Goal: Task Accomplishment & Management: Complete application form

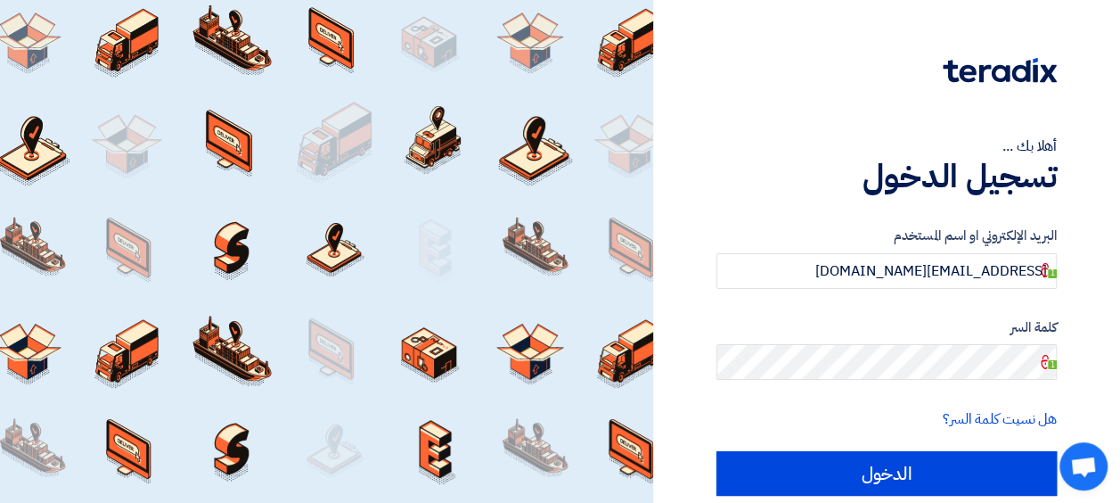
click at [717, 451] on input "الدخول" at bounding box center [887, 473] width 340 height 45
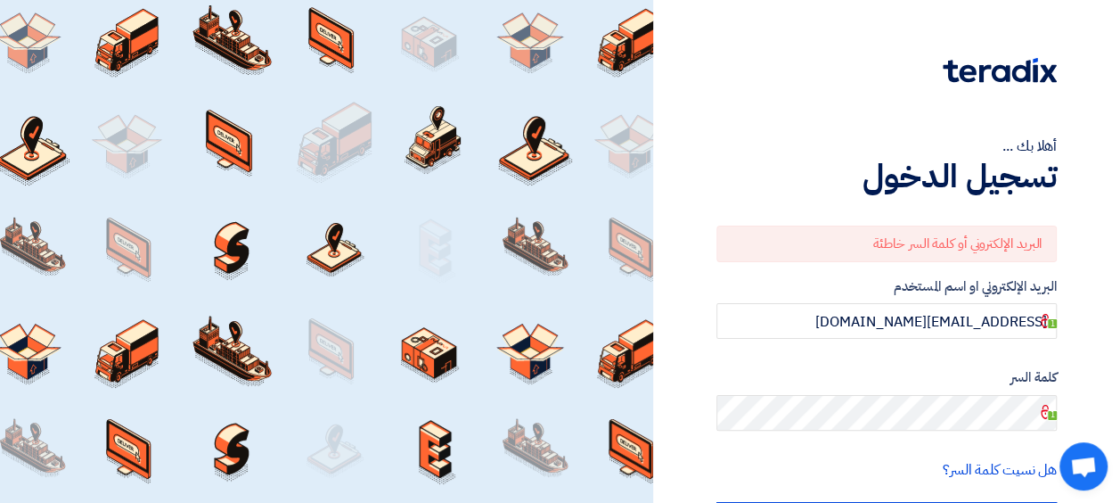
click at [980, 151] on div "أهلا بك ..." at bounding box center [887, 145] width 340 height 21
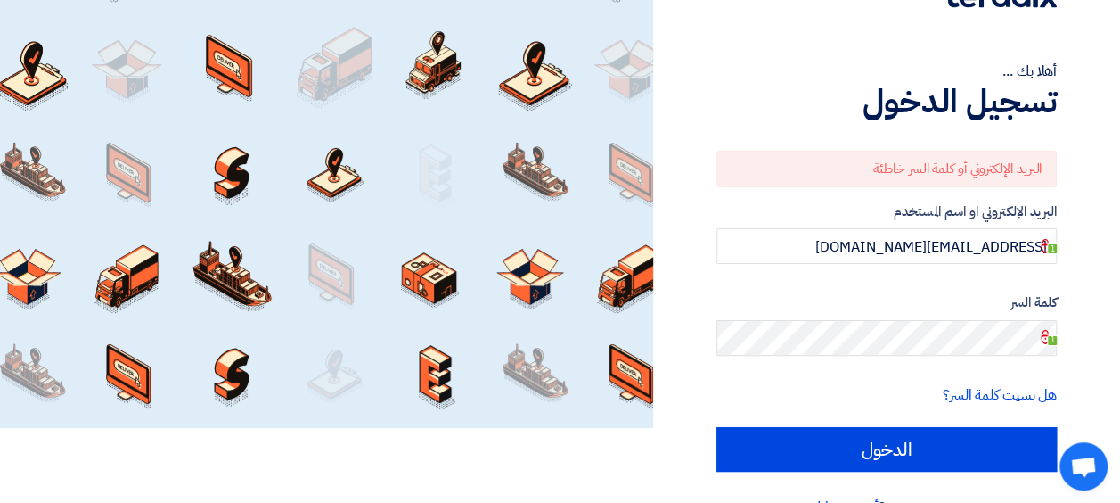
scroll to position [77, 0]
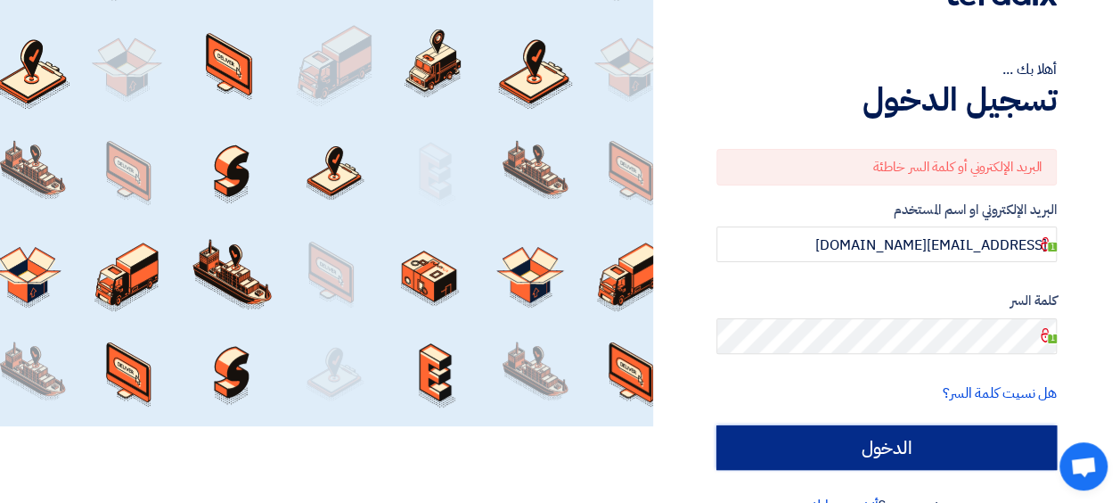
click at [872, 437] on input "الدخول" at bounding box center [887, 447] width 340 height 45
type input "Sign in"
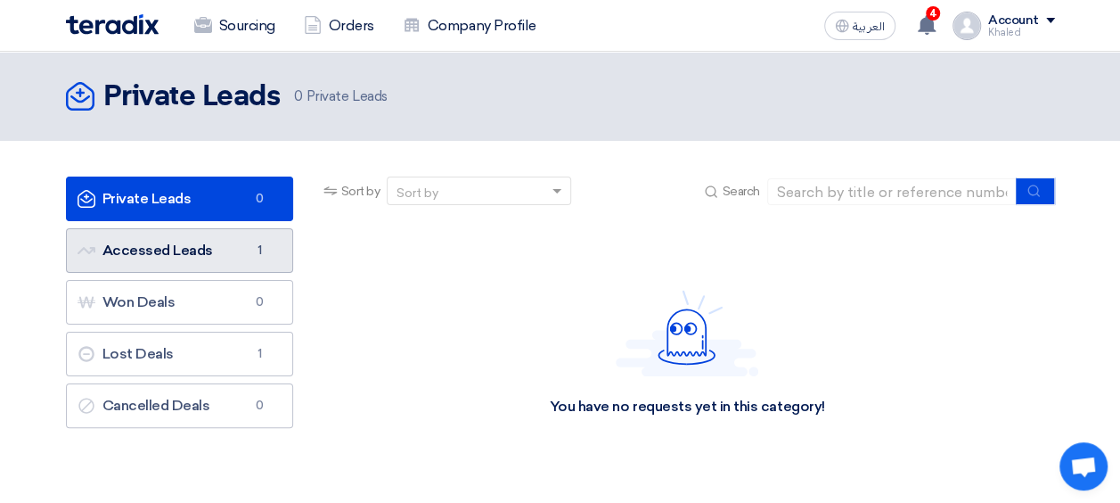
click at [133, 246] on link "Accessed Leads Accessed Leads 1" at bounding box center [179, 250] width 227 height 45
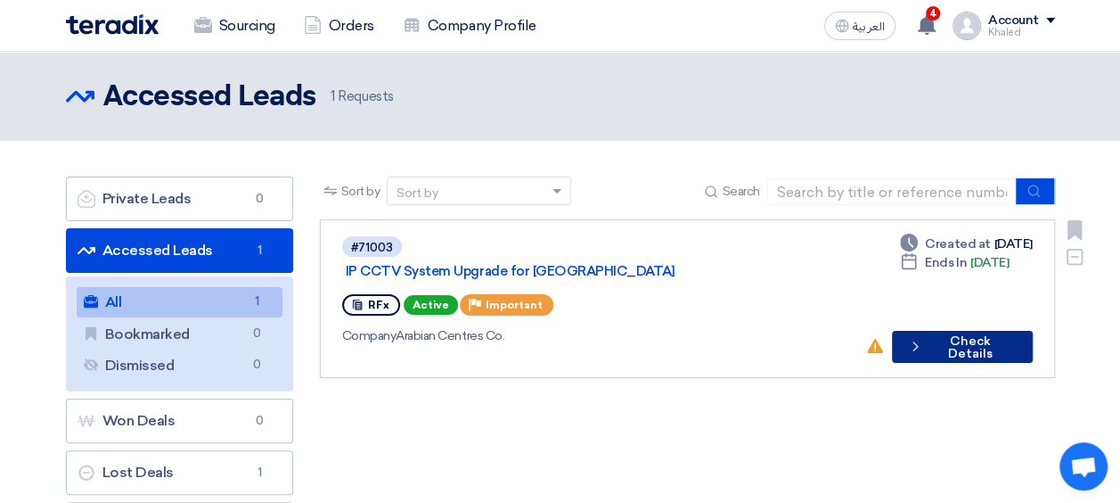
click at [957, 331] on button "Check details Check Details" at bounding box center [962, 347] width 141 height 32
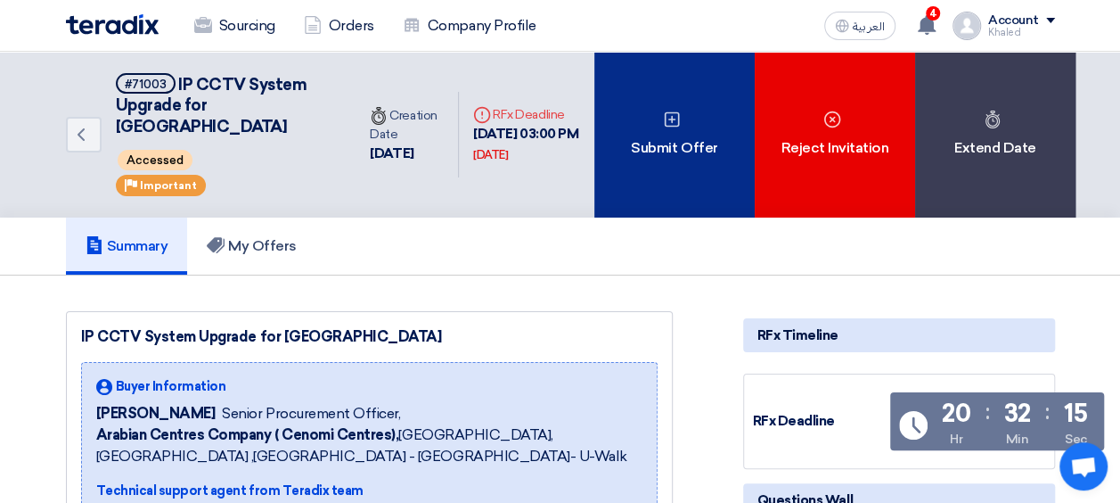
click at [628, 147] on div "Submit Offer" at bounding box center [674, 135] width 160 height 166
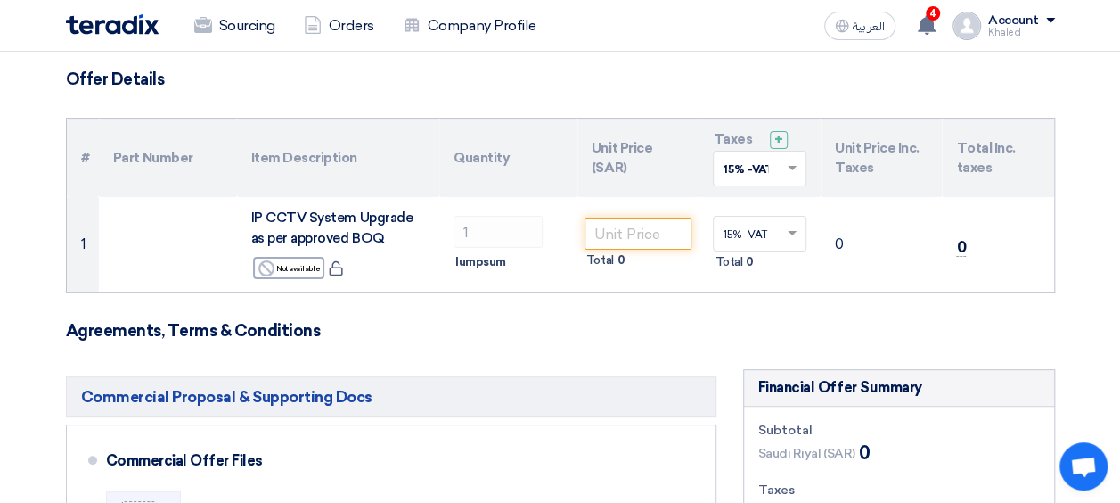
scroll to position [136, 0]
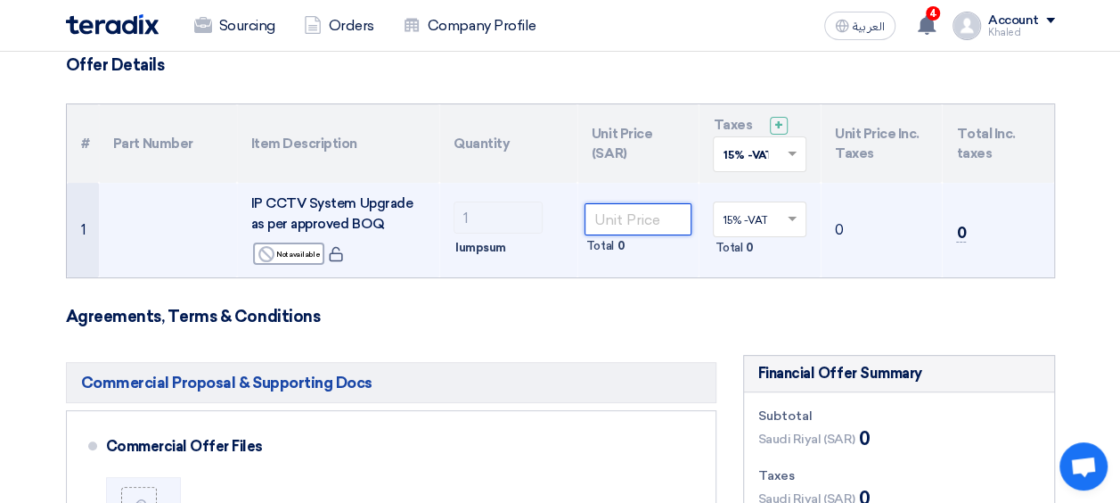
click at [621, 226] on input "number" at bounding box center [639, 219] width 108 height 32
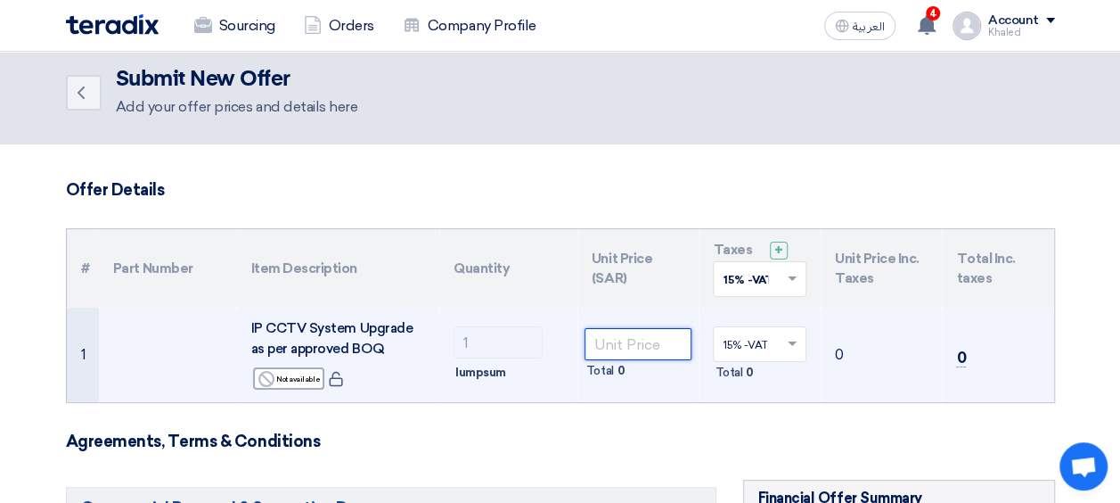
scroll to position [0, 0]
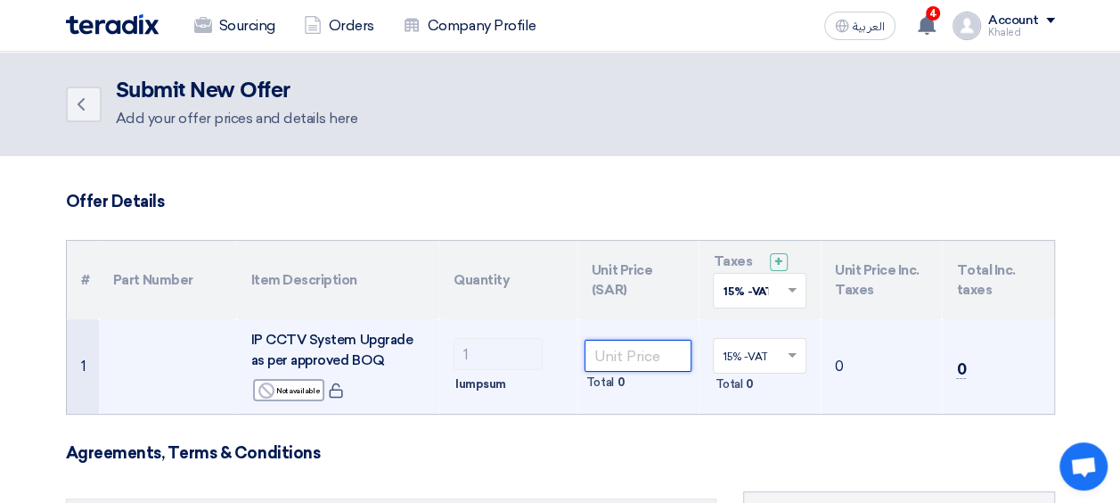
click at [605, 362] on input "number" at bounding box center [639, 356] width 108 height 32
paste input "2085127.00"
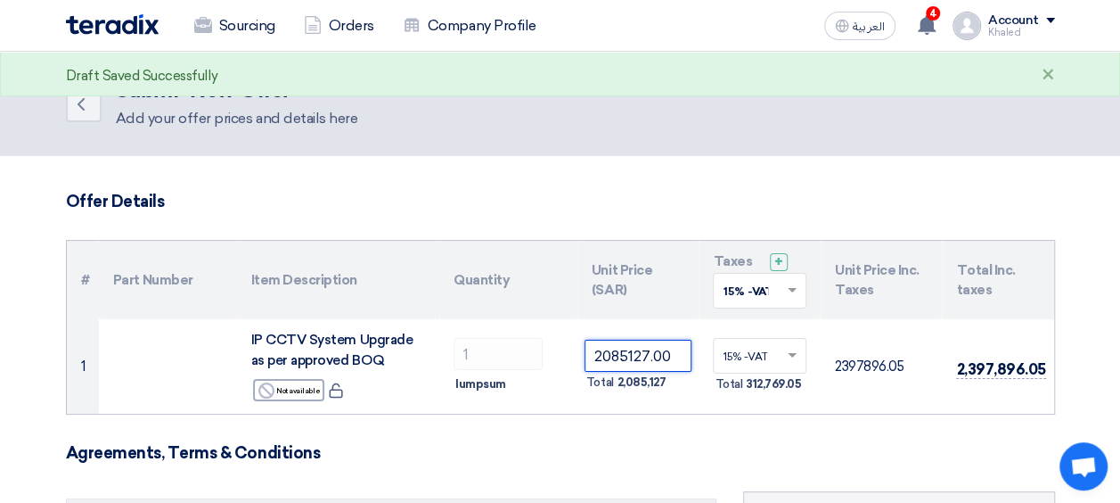
type input "2085127.00"
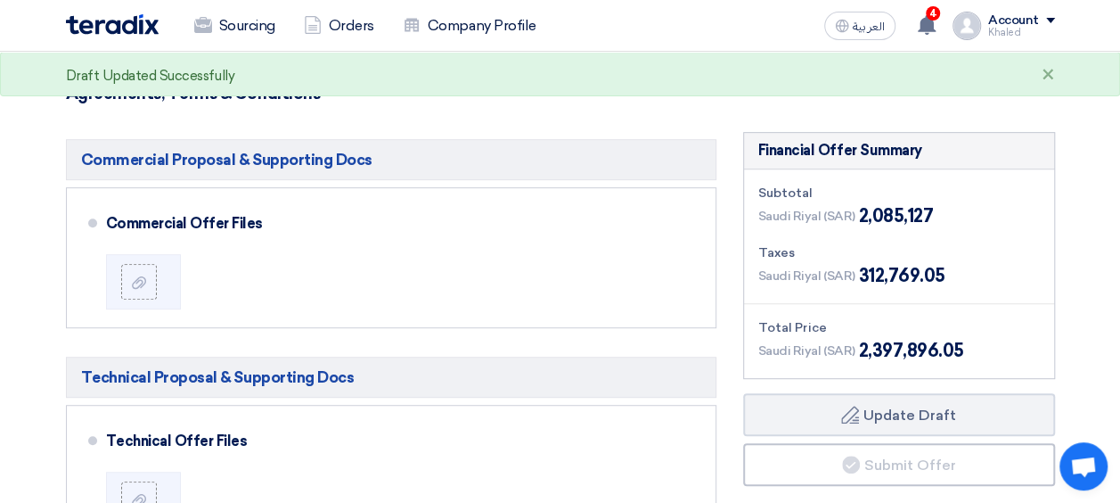
scroll to position [360, 0]
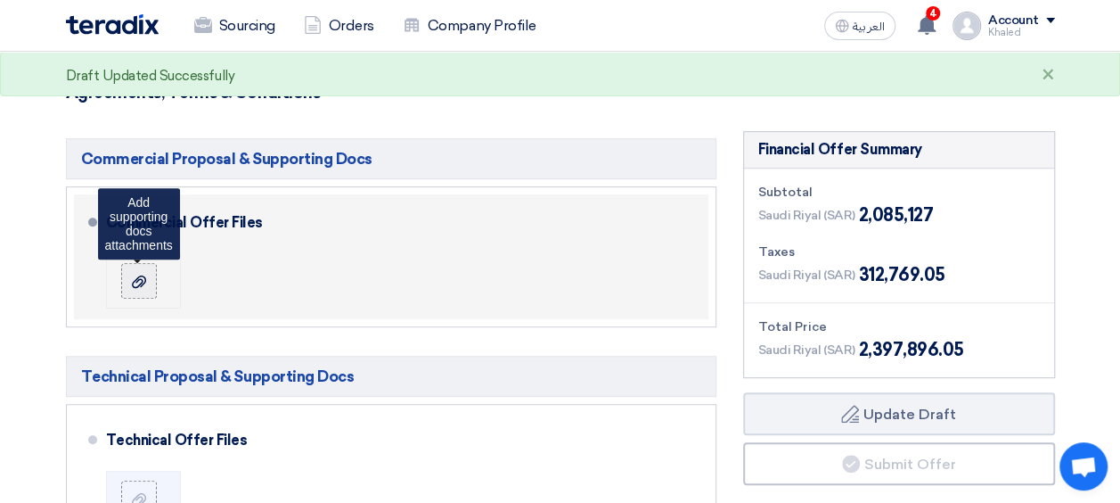
click at [145, 282] on div at bounding box center [138, 281] width 21 height 18
click at [0, 0] on input "file" at bounding box center [0, 0] width 0 height 0
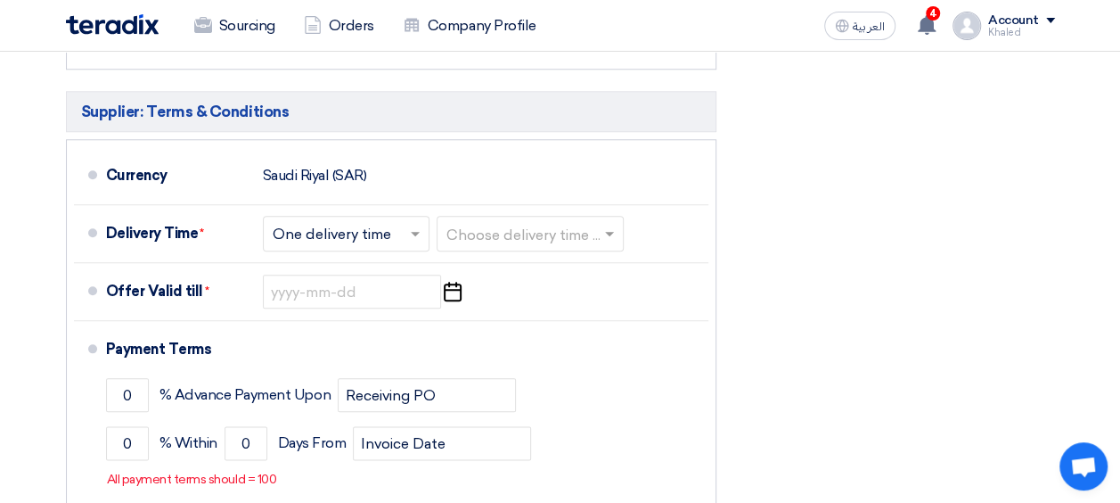
scroll to position [836, 0]
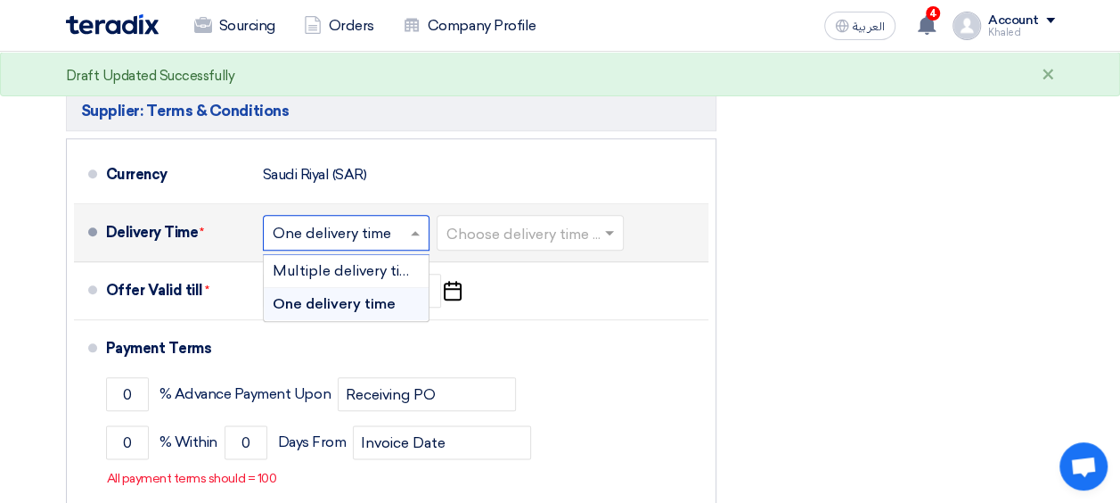
click at [397, 230] on input "text" at bounding box center [347, 235] width 149 height 26
click at [389, 268] on span "Multiple delivery times" at bounding box center [350, 270] width 154 height 17
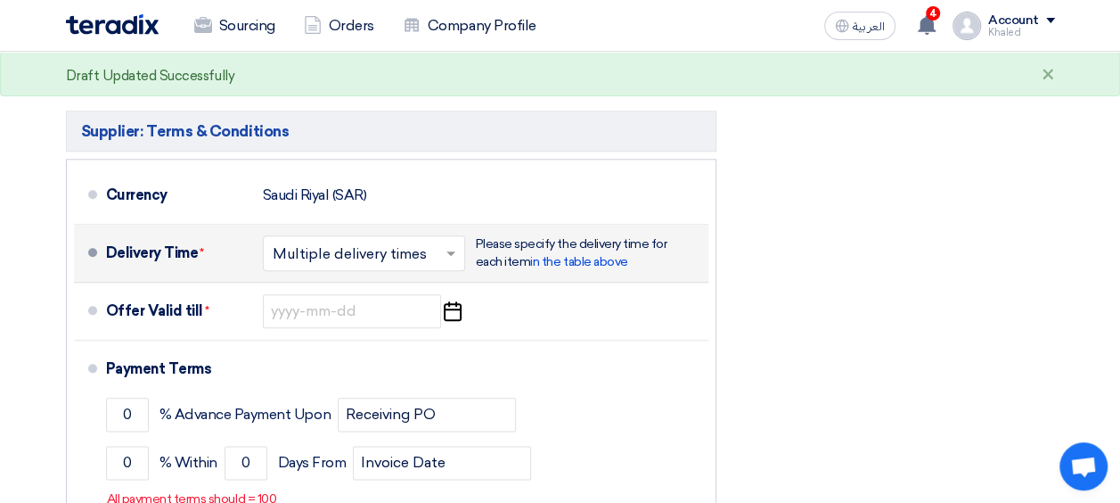
scroll to position [856, 0]
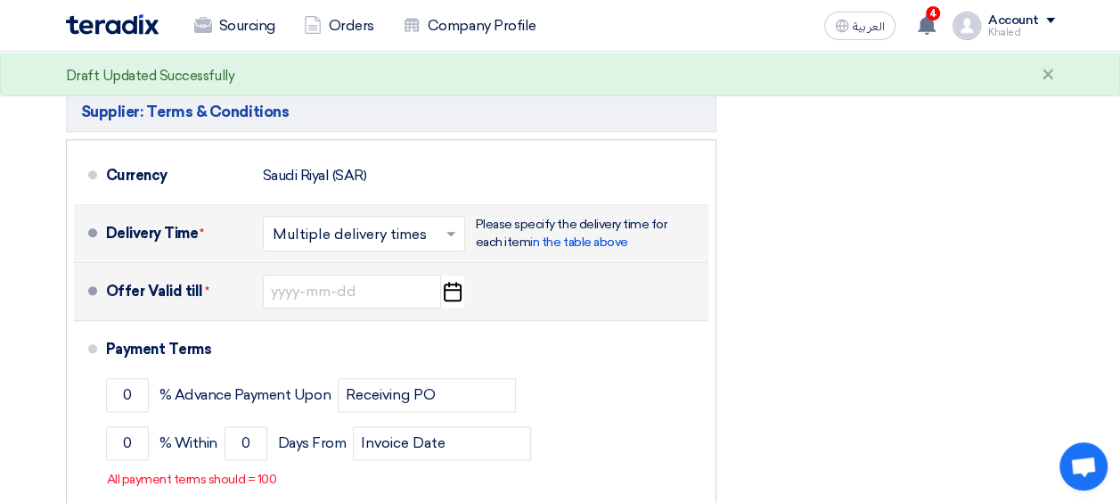
click at [456, 287] on use "button" at bounding box center [453, 292] width 18 height 20
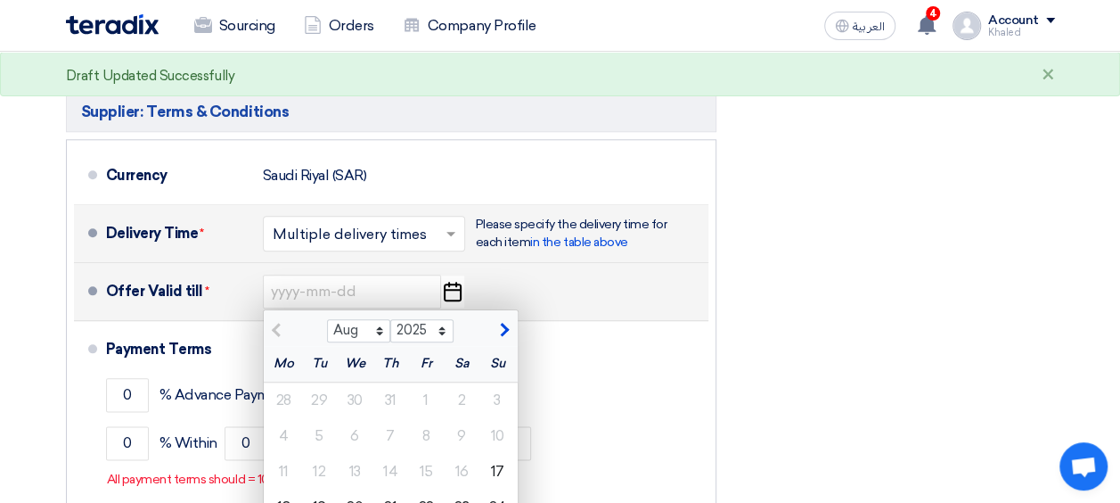
click at [501, 327] on span "button" at bounding box center [502, 330] width 10 height 16
select select "9"
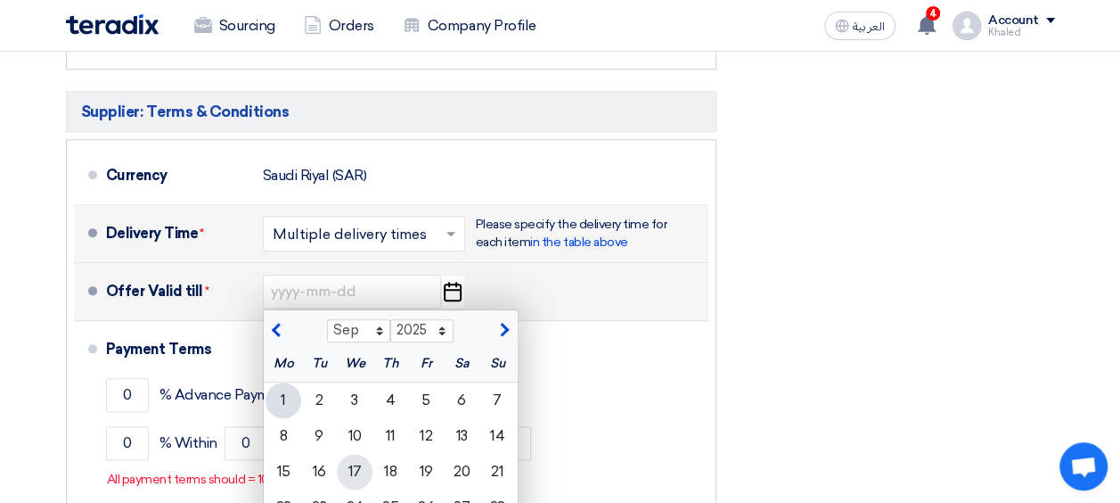
click at [358, 462] on div "17" at bounding box center [355, 472] width 36 height 36
type input "[DATE]"
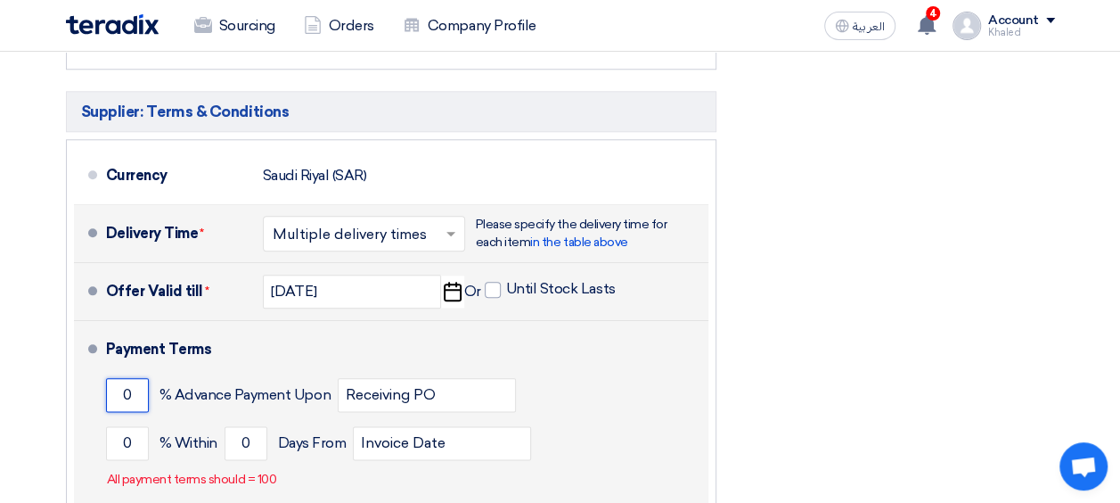
click at [139, 393] on input "0" at bounding box center [127, 395] width 43 height 34
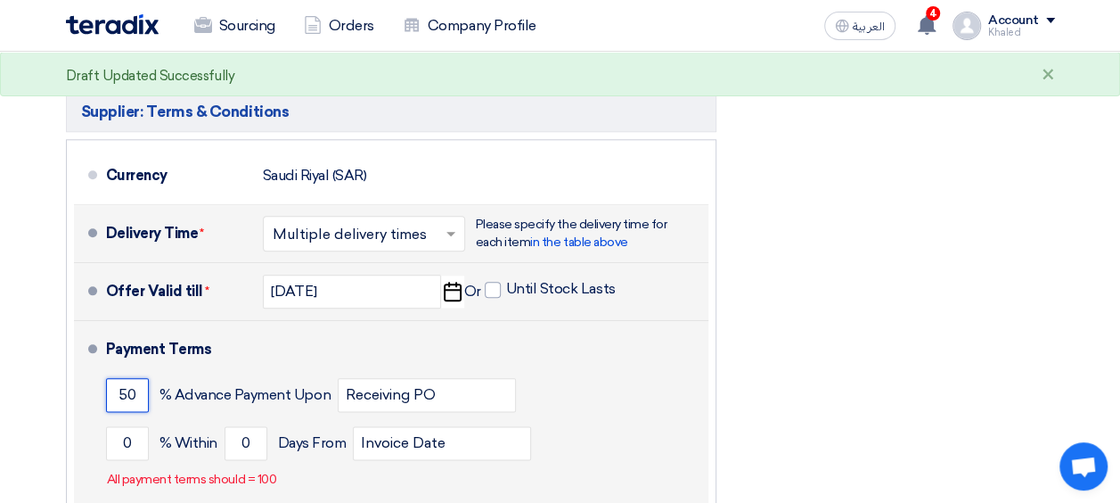
type input "50"
click at [645, 373] on div "50 % Advance Payment Upon Receiving PO" at bounding box center [403, 395] width 595 height 48
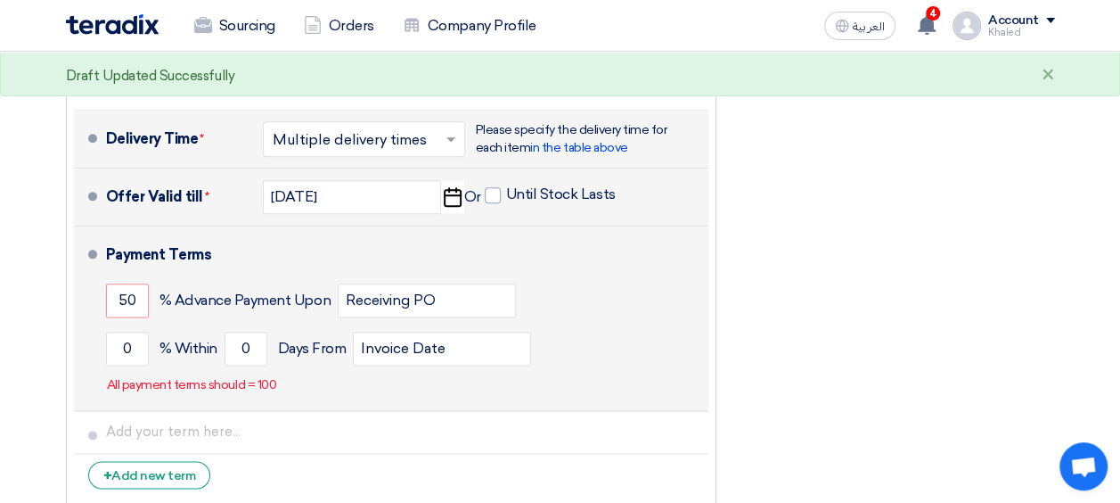
scroll to position [955, 0]
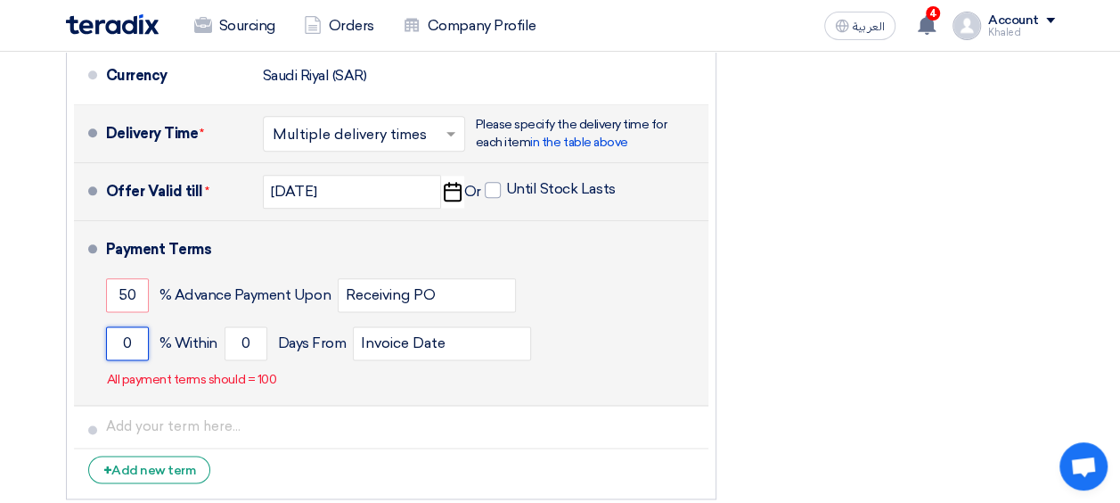
click at [121, 350] on input "0" at bounding box center [127, 343] width 43 height 34
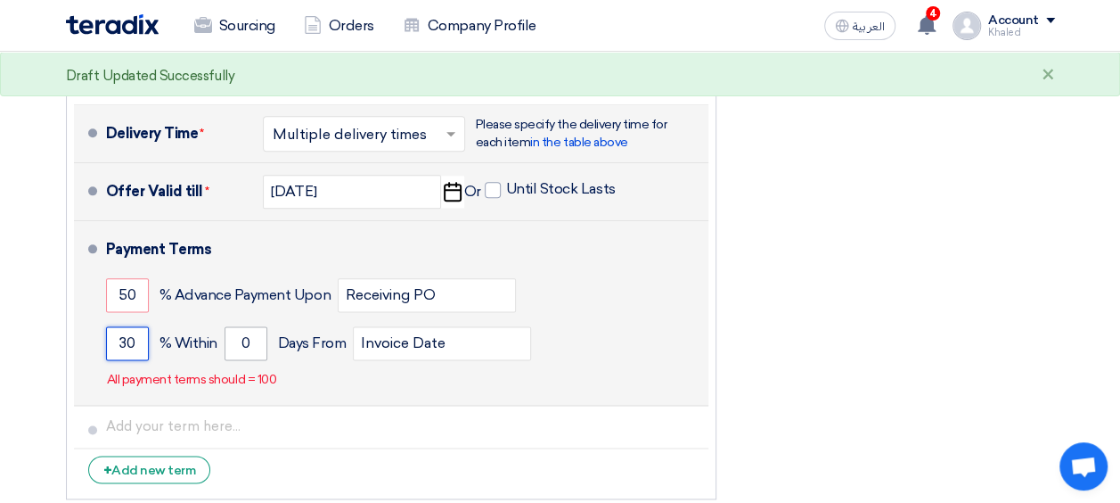
type input "30"
click at [235, 338] on input "0" at bounding box center [246, 343] width 43 height 34
type input "20"
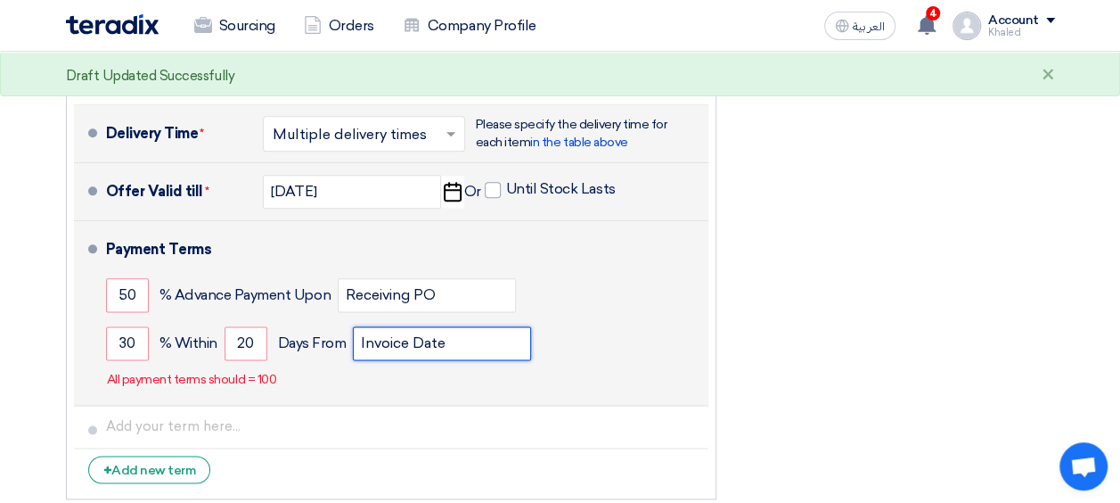
click at [432, 335] on input "Invoice Date" at bounding box center [442, 343] width 178 height 34
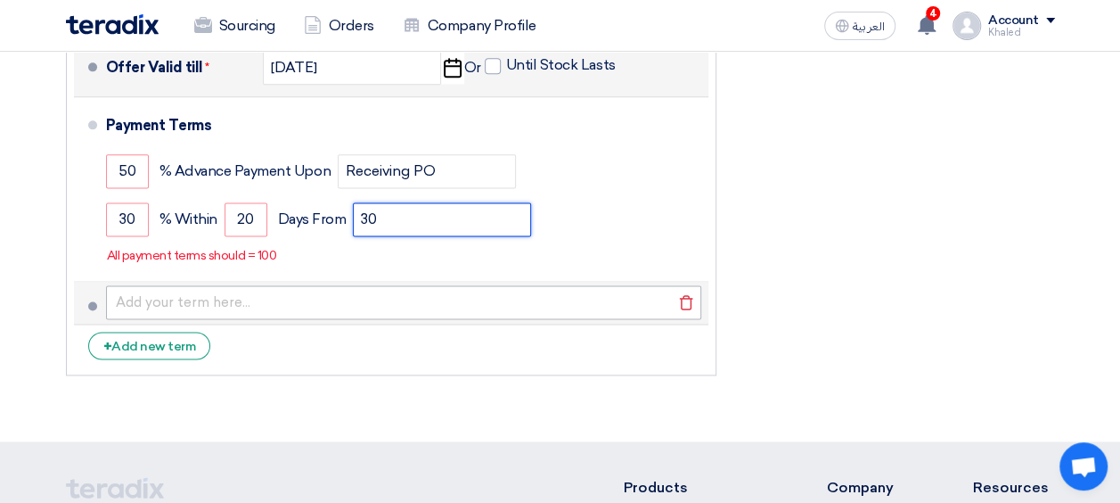
scroll to position [1096, 0]
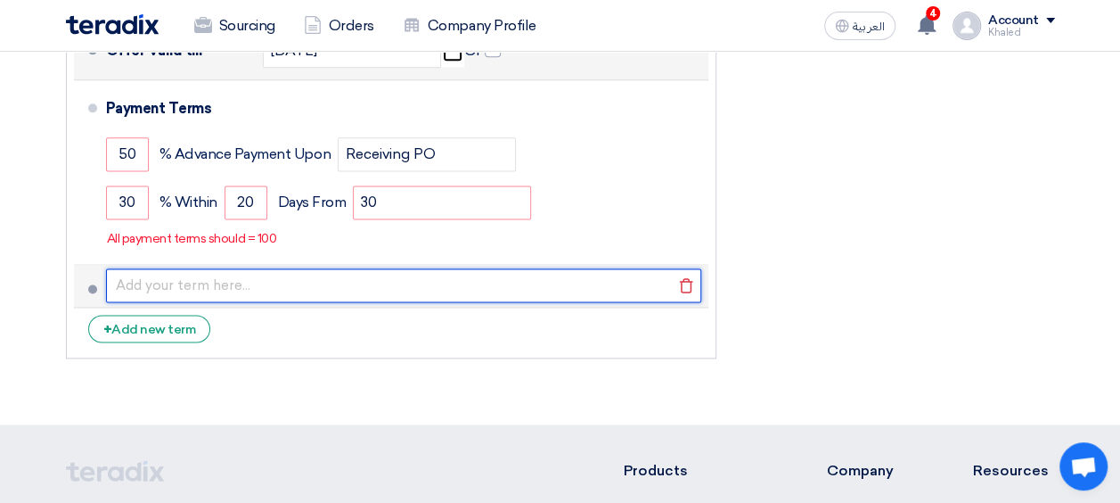
click at [277, 282] on input "text" at bounding box center [403, 285] width 595 height 34
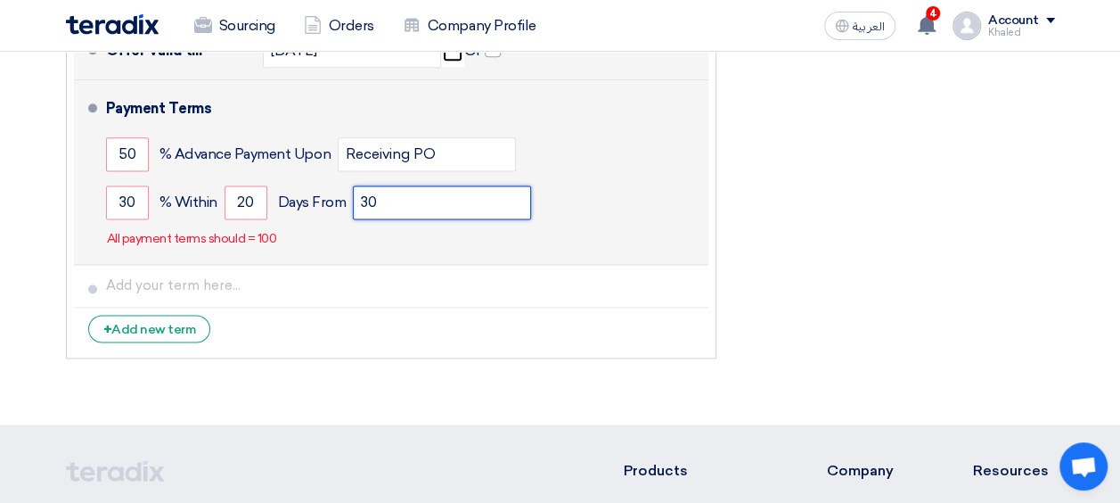
paste input "50% Advance Payment with PO, 30% upon hardware delivery & 20% after sign off"
click at [487, 213] on input "3050% Advance Payment with PO, 30% upon hardware delivery & 20% after sign off" at bounding box center [442, 202] width 178 height 34
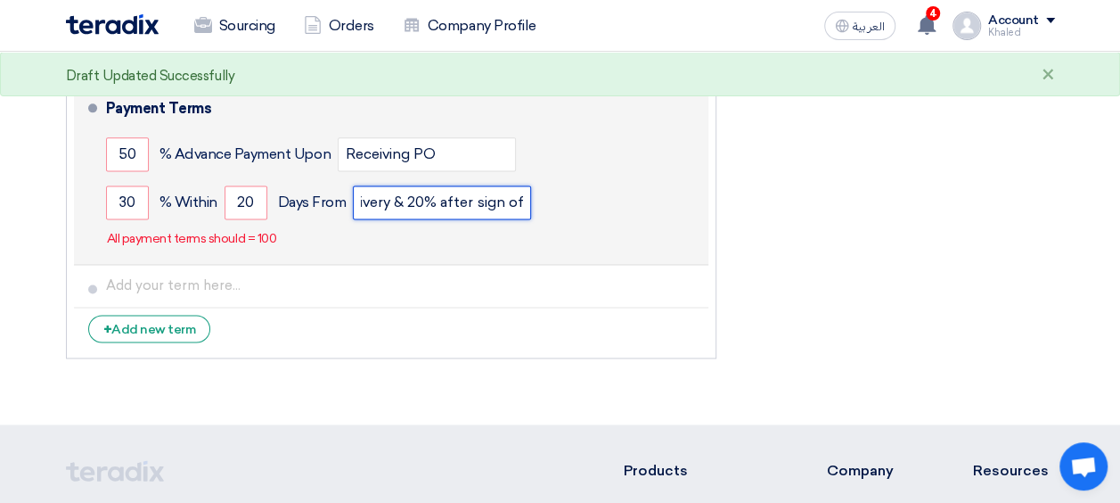
type input "30"
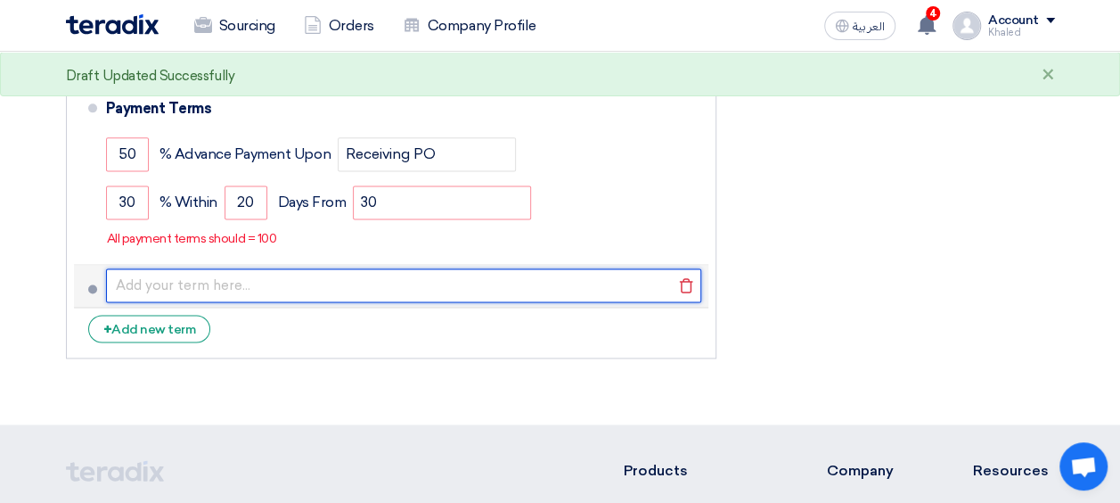
click at [378, 278] on input "text" at bounding box center [403, 285] width 595 height 34
paste input "50% Advance Payment with PO, 30% upon hardware delivery & 20% after sign off"
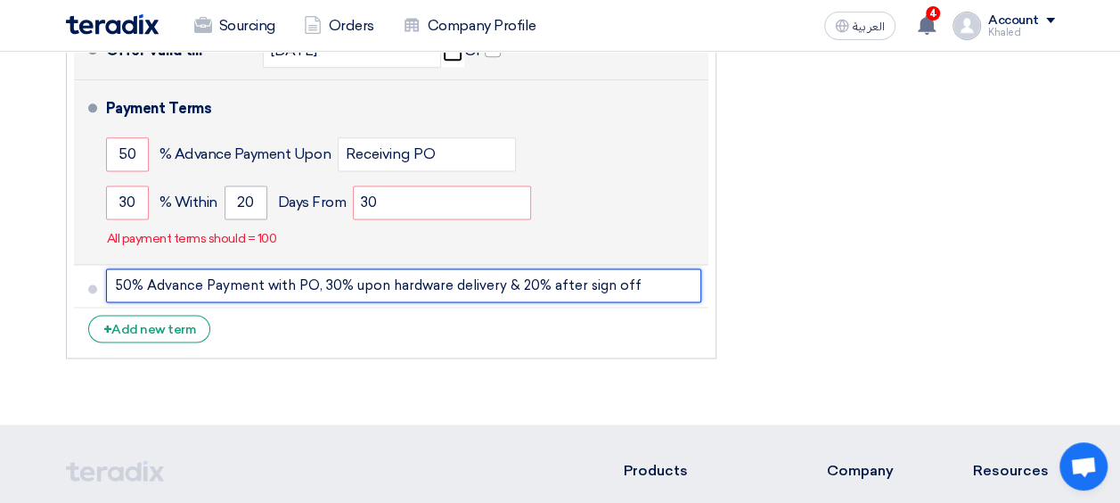
type input "50% Advance Payment with PO, 30% upon hardware delivery & 20% after sign off"
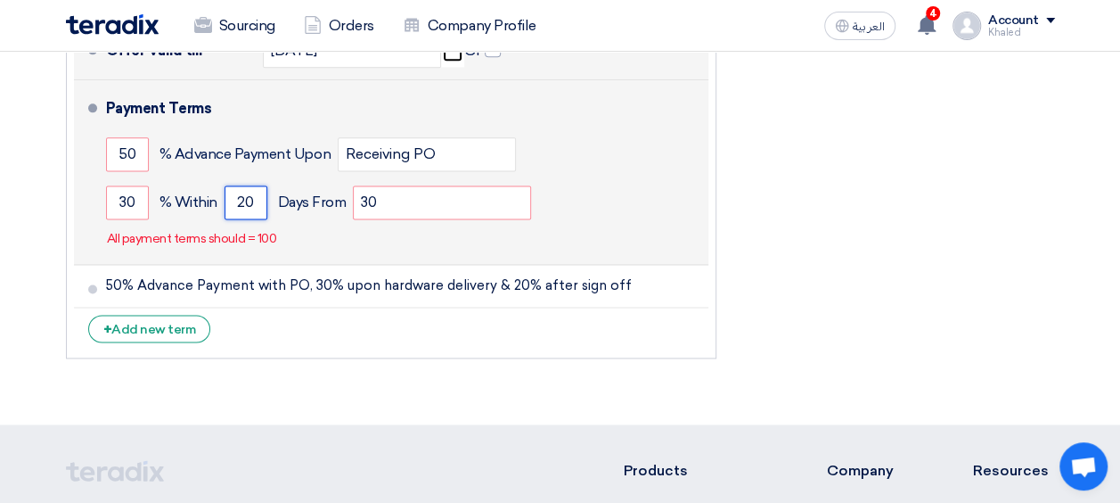
click at [246, 206] on input "20" at bounding box center [246, 202] width 43 height 34
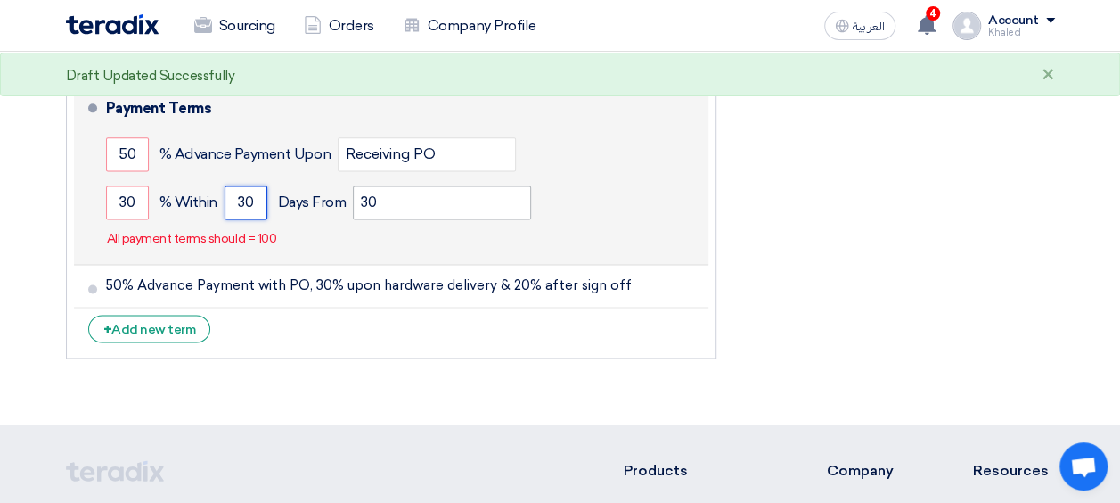
type input "30"
click at [373, 200] on input "30" at bounding box center [442, 202] width 178 height 34
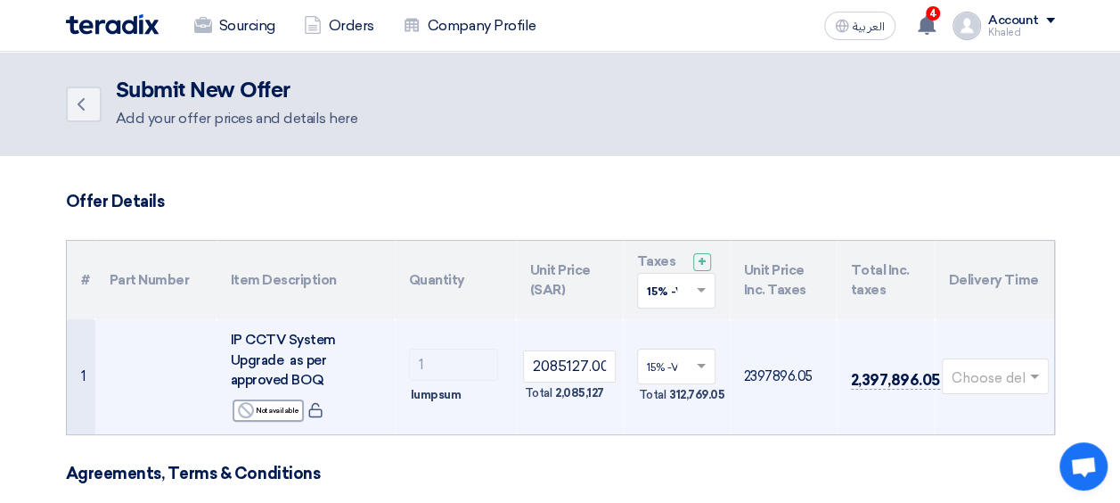
type input "20"
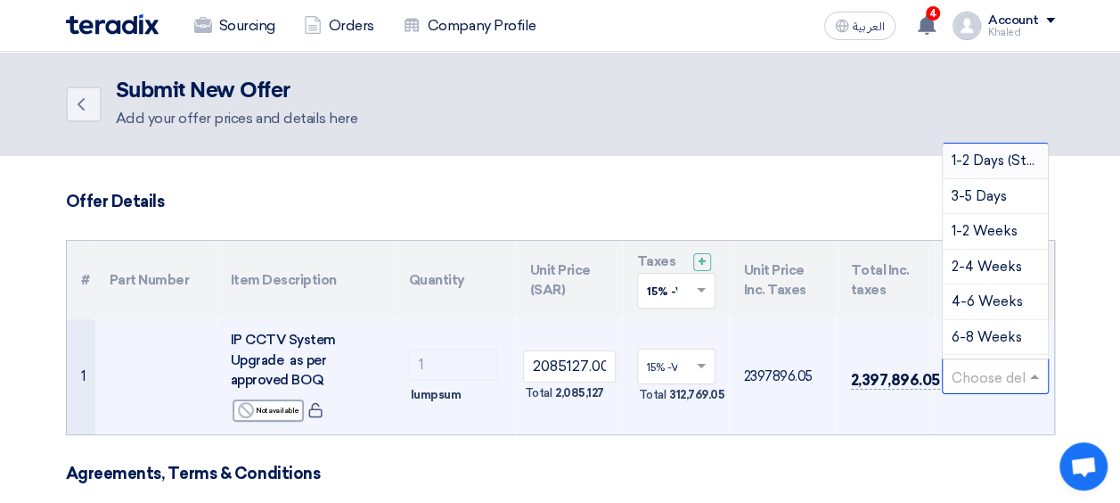
click at [1018, 378] on input "text" at bounding box center [987, 378] width 70 height 29
click at [1003, 308] on div "8-12 Weeks" at bounding box center [995, 301] width 105 height 36
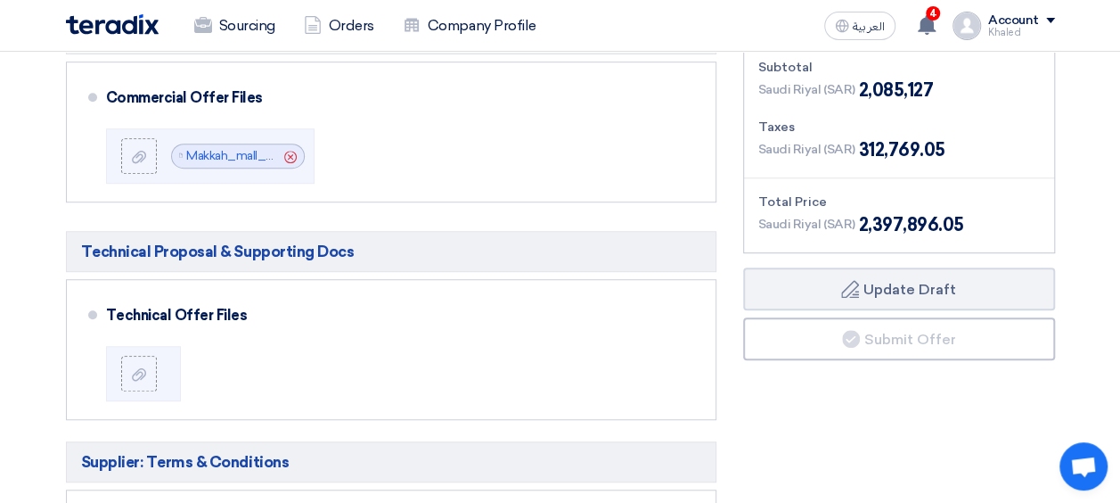
scroll to position [507, 0]
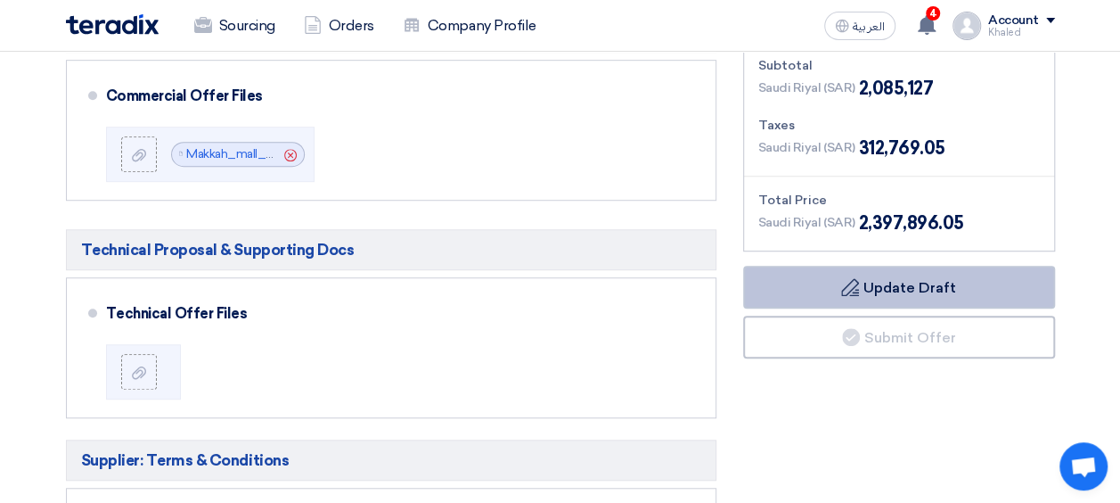
click at [867, 291] on button "Draft Update Draft" at bounding box center [899, 287] width 312 height 43
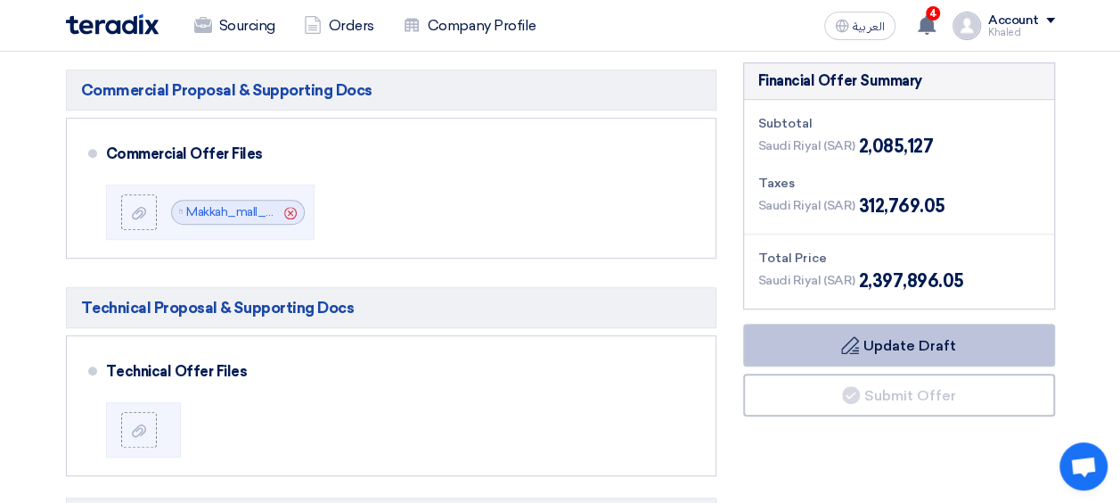
scroll to position [472, 0]
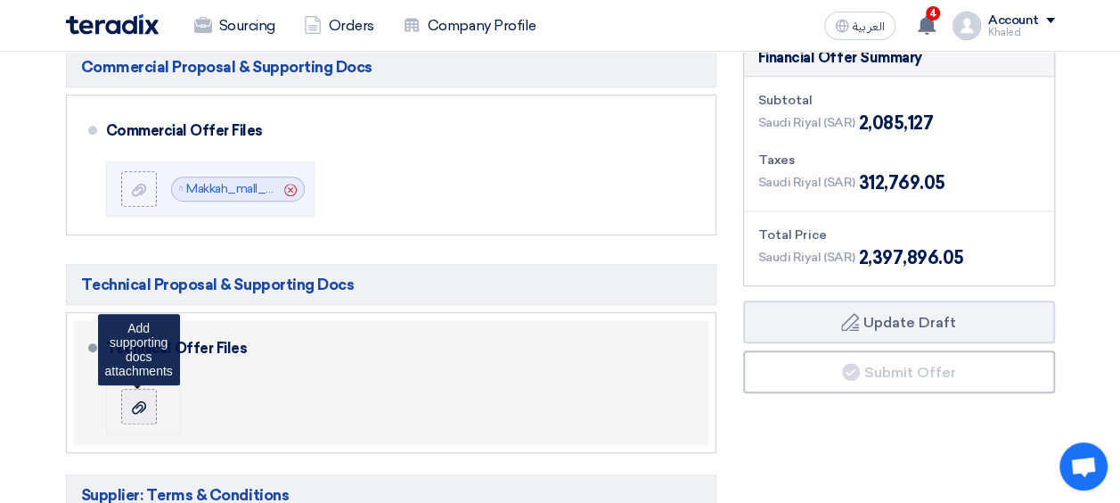
click at [138, 397] on div at bounding box center [138, 406] width 21 height 18
click at [0, 0] on input "file" at bounding box center [0, 0] width 0 height 0
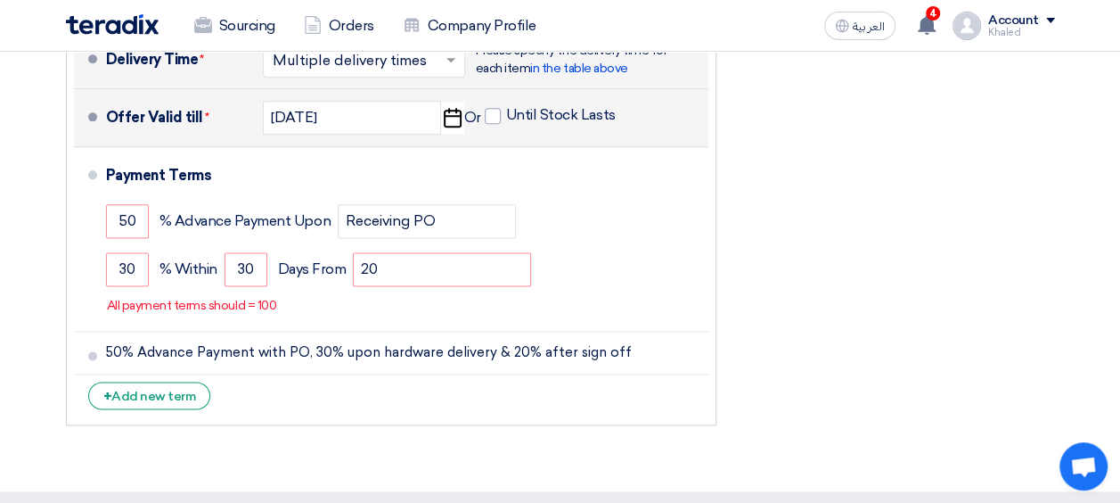
scroll to position [1031, 0]
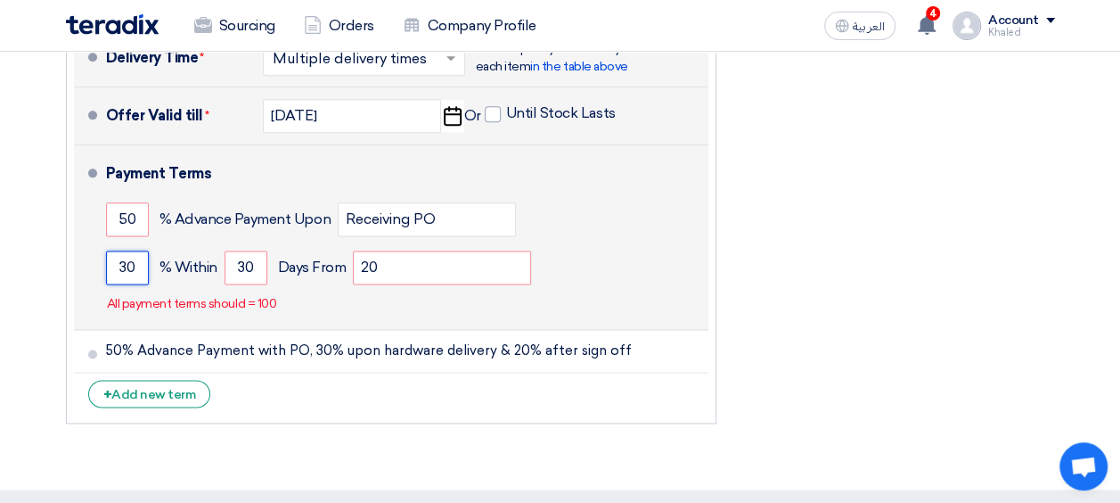
click at [132, 258] on input "30" at bounding box center [127, 267] width 43 height 34
type input "3"
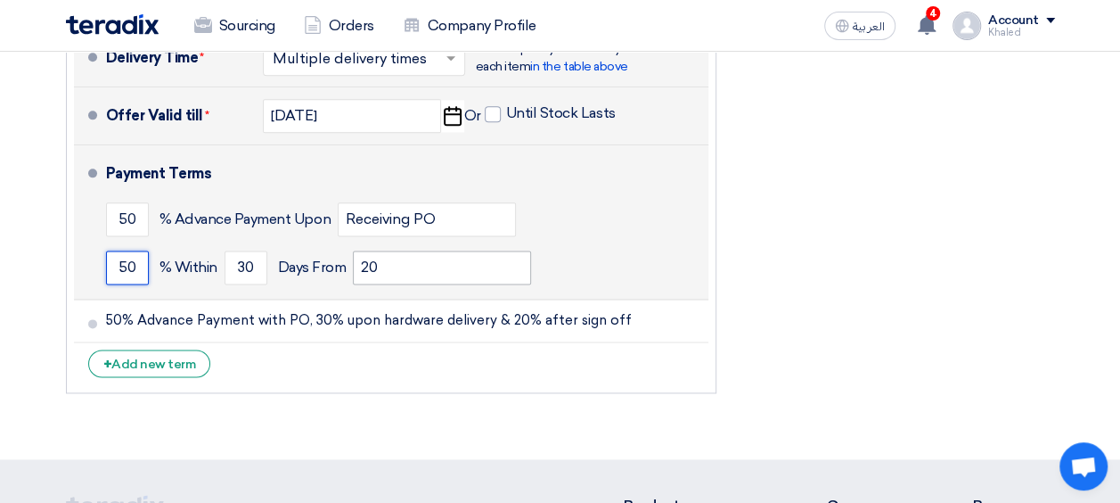
type input "50"
click at [388, 261] on input "20" at bounding box center [442, 267] width 178 height 34
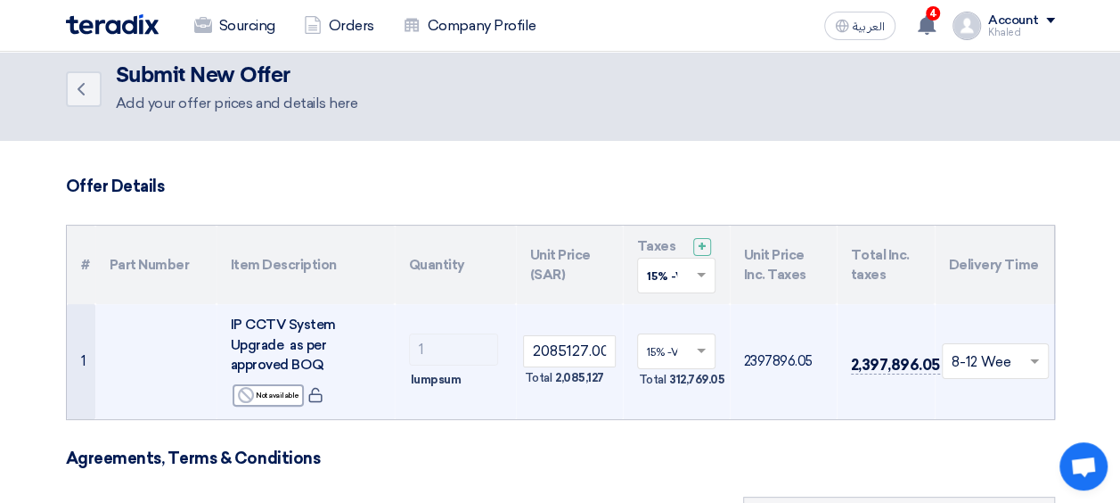
scroll to position [0, 0]
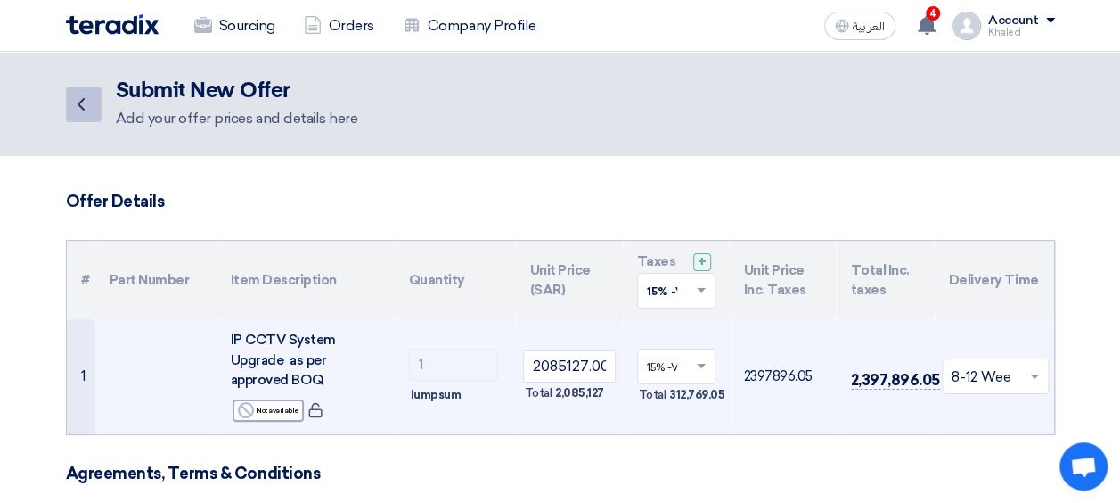
type input "hardware delivery"
click at [91, 102] on icon "Back" at bounding box center [80, 104] width 21 height 21
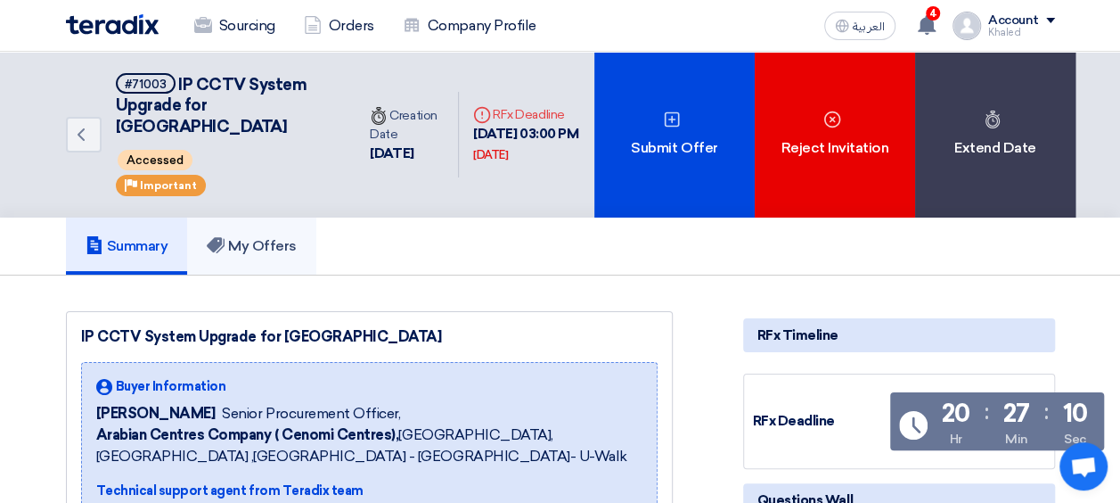
click at [249, 237] on h5 "My Offers" at bounding box center [252, 246] width 90 height 18
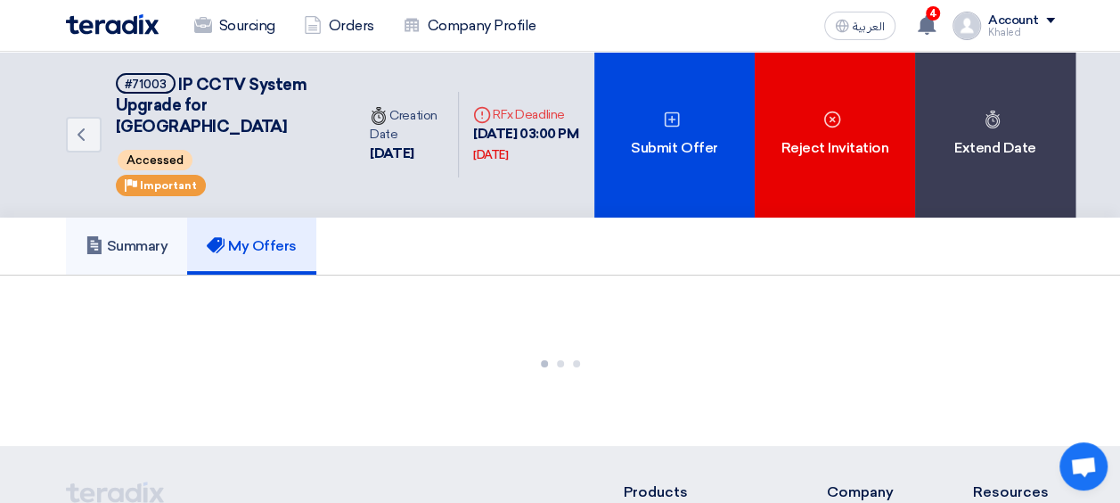
click at [155, 217] on link "Summary" at bounding box center [127, 245] width 122 height 57
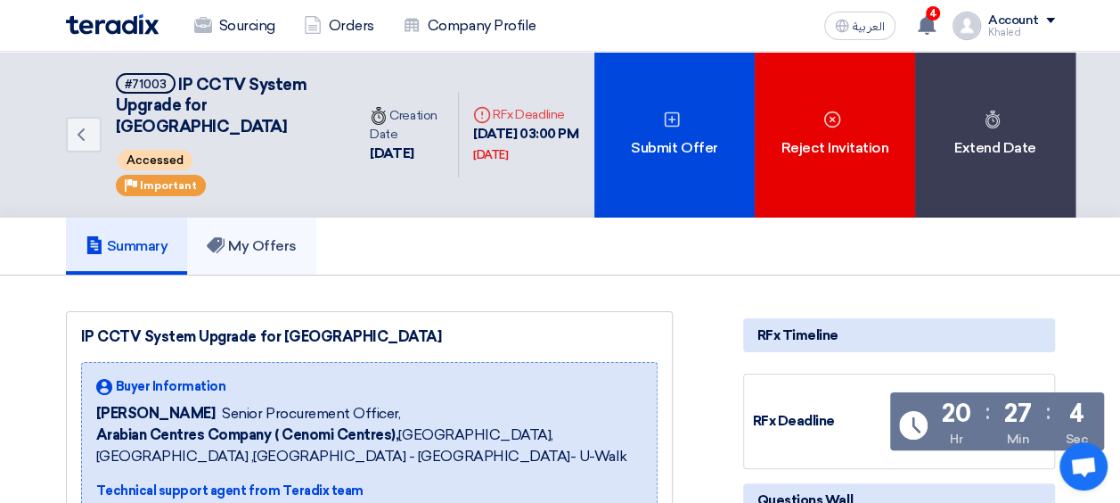
click at [240, 240] on link "My Offers" at bounding box center [251, 245] width 129 height 57
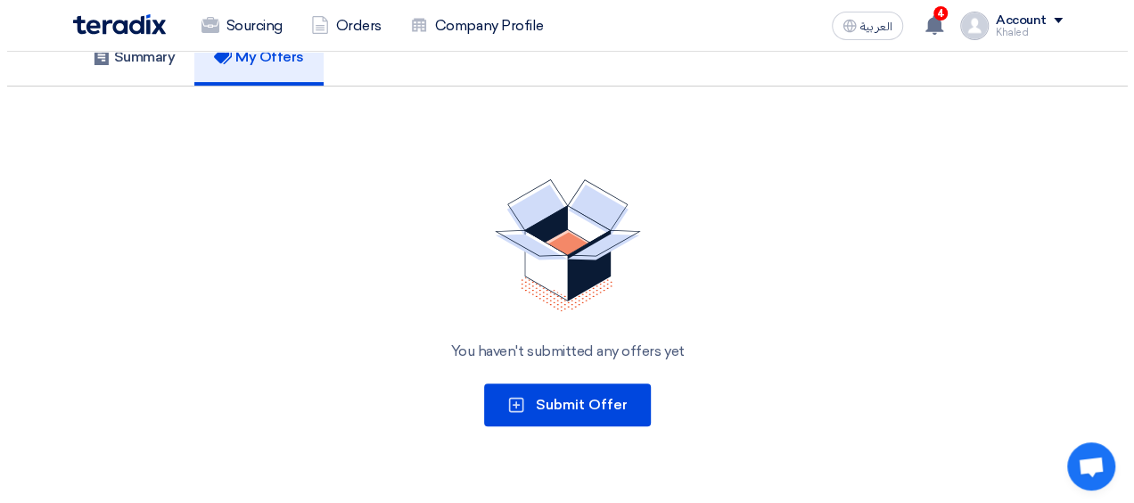
scroll to position [188, 0]
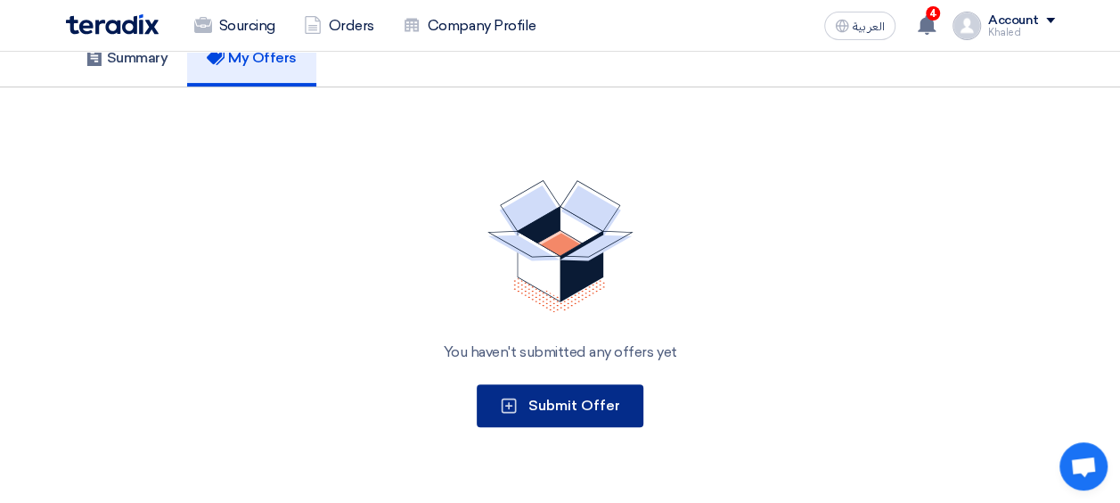
click at [534, 397] on span "Submit Offer" at bounding box center [574, 405] width 92 height 17
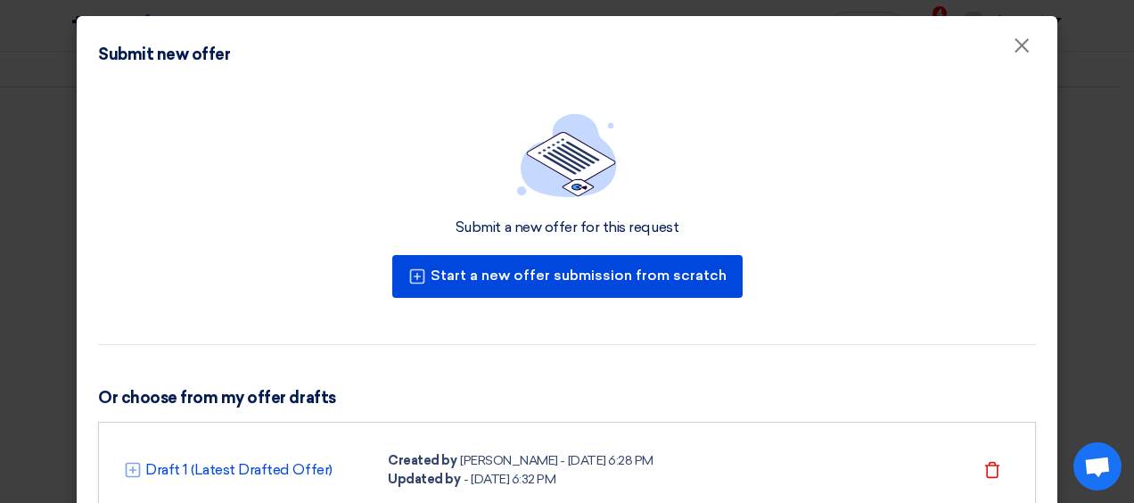
scroll to position [76, 0]
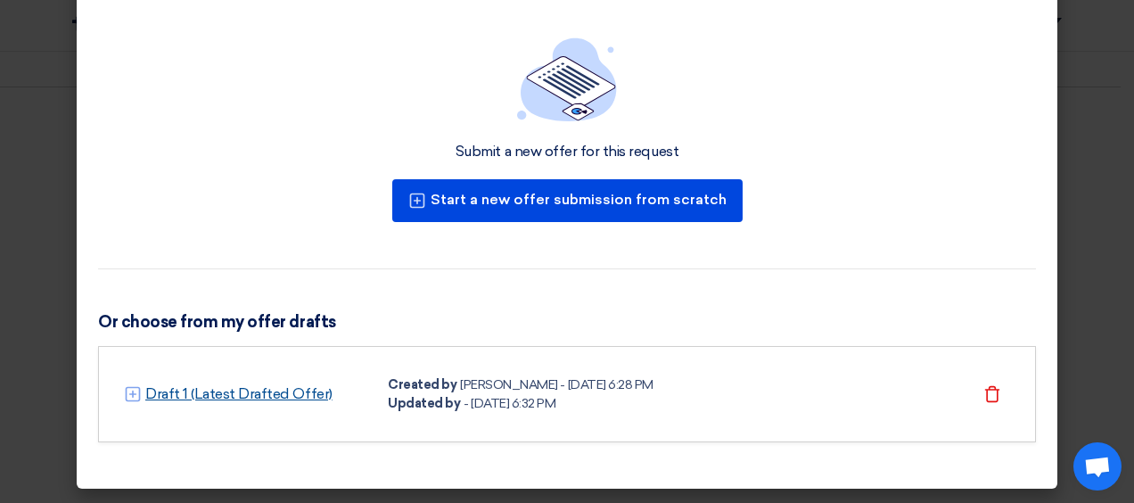
click at [286, 390] on link "Draft 1 (Latest Drafted Offer)" at bounding box center [238, 393] width 187 height 21
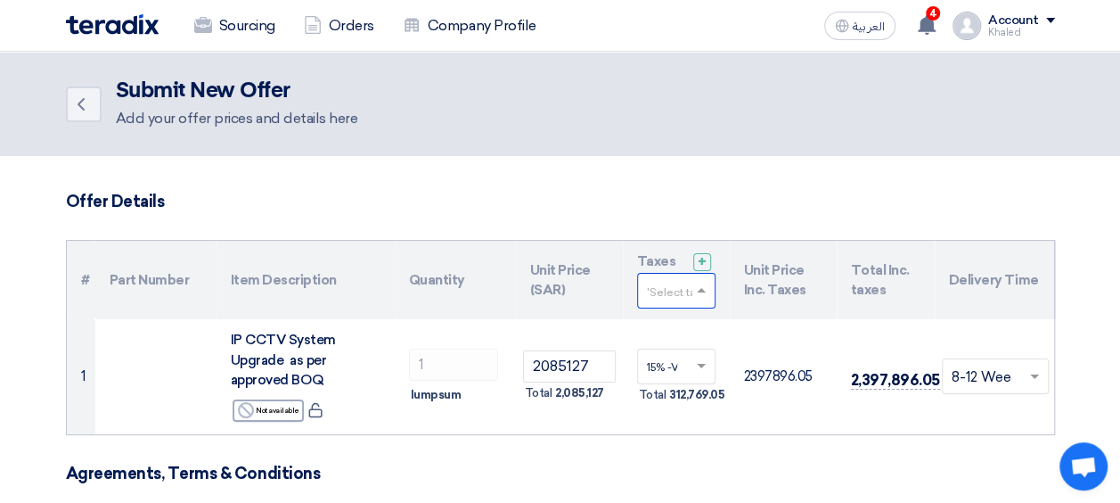
click at [667, 291] on input "text" at bounding box center [667, 292] width 41 height 29
click at [667, 319] on span "15% -VAT" at bounding box center [672, 323] width 50 height 12
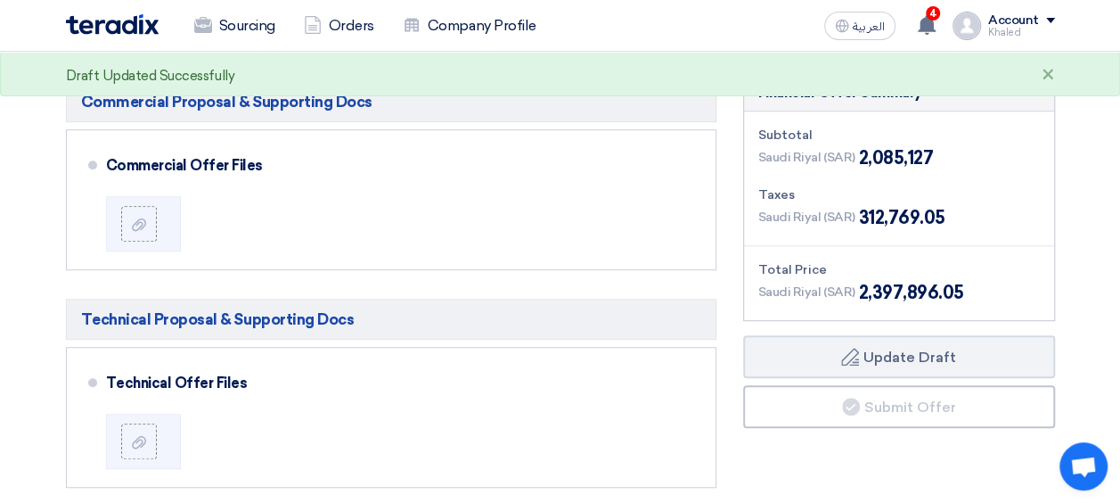
scroll to position [437, 0]
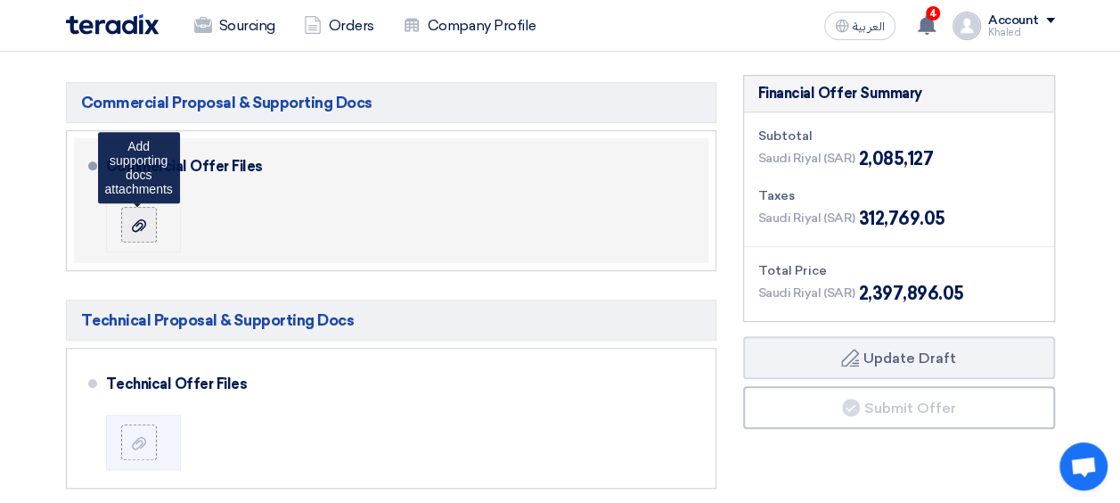
click at [123, 228] on label at bounding box center [139, 225] width 36 height 36
click at [0, 0] on input "file" at bounding box center [0, 0] width 0 height 0
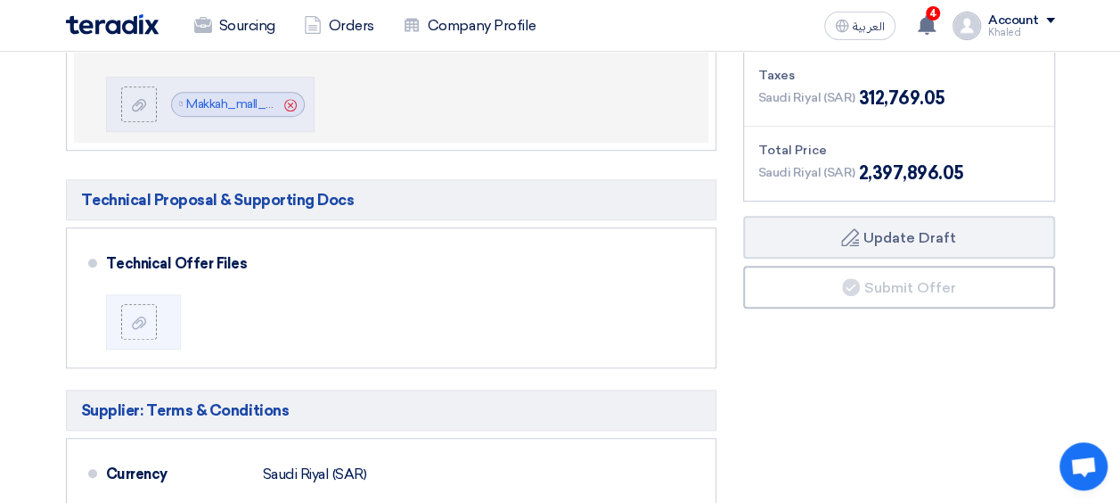
scroll to position [579, 0]
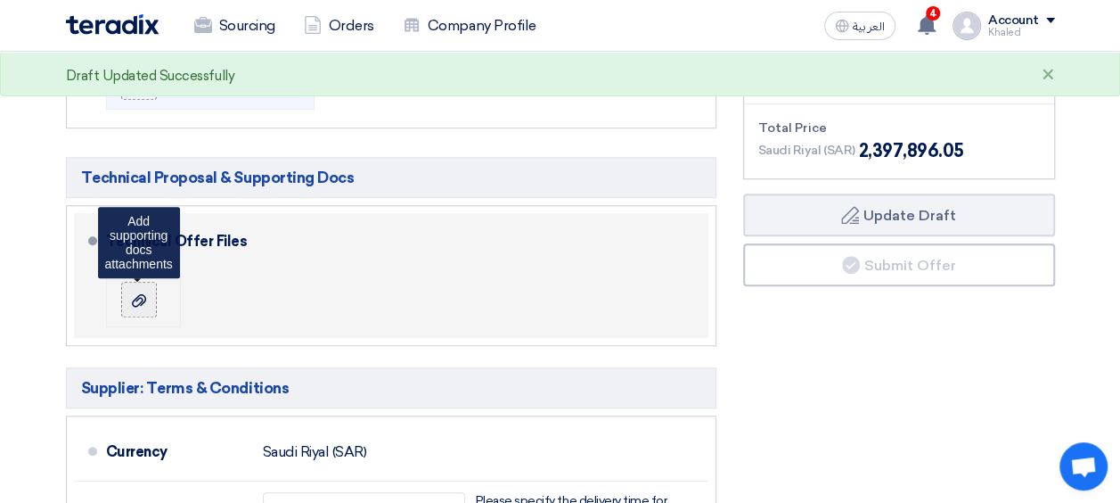
click at [141, 299] on use at bounding box center [139, 299] width 14 height 12
click at [0, 0] on input "file" at bounding box center [0, 0] width 0 height 0
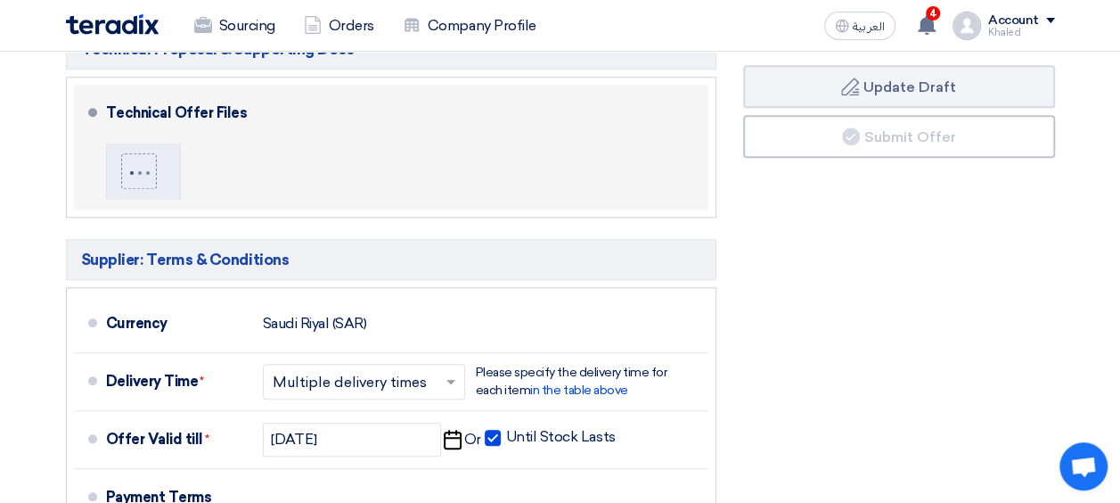
scroll to position [709, 0]
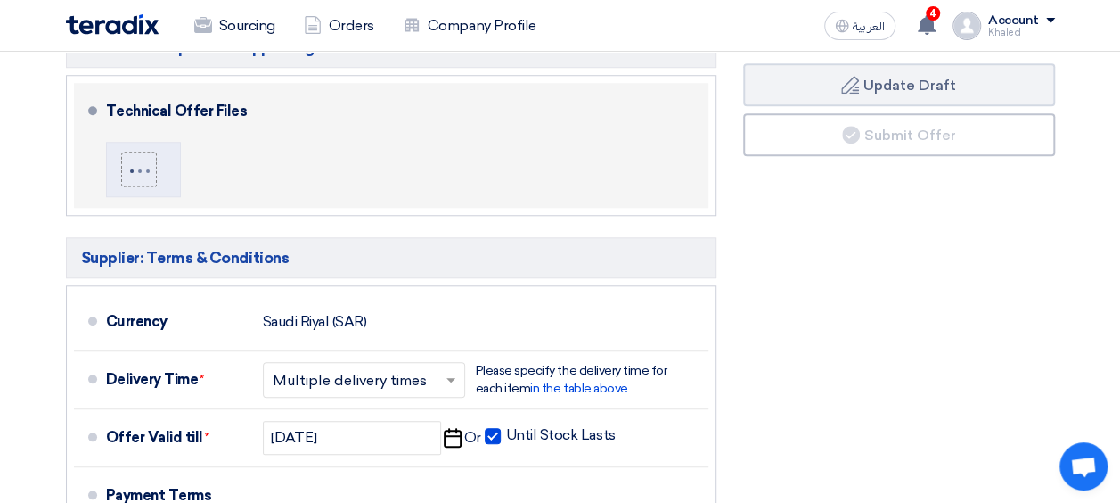
click at [287, 274] on h5 "Supplier: Terms & Conditions" at bounding box center [391, 257] width 651 height 41
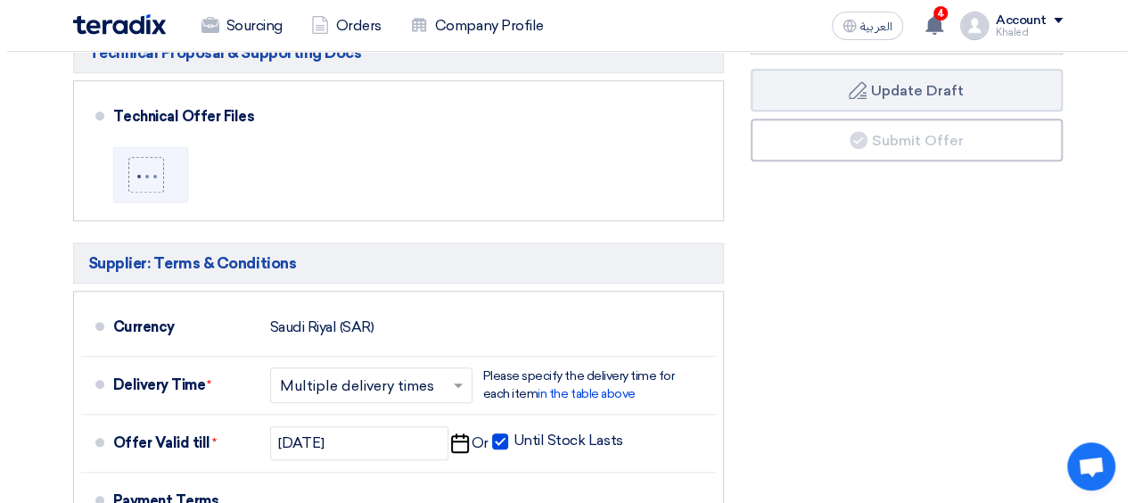
scroll to position [705, 0]
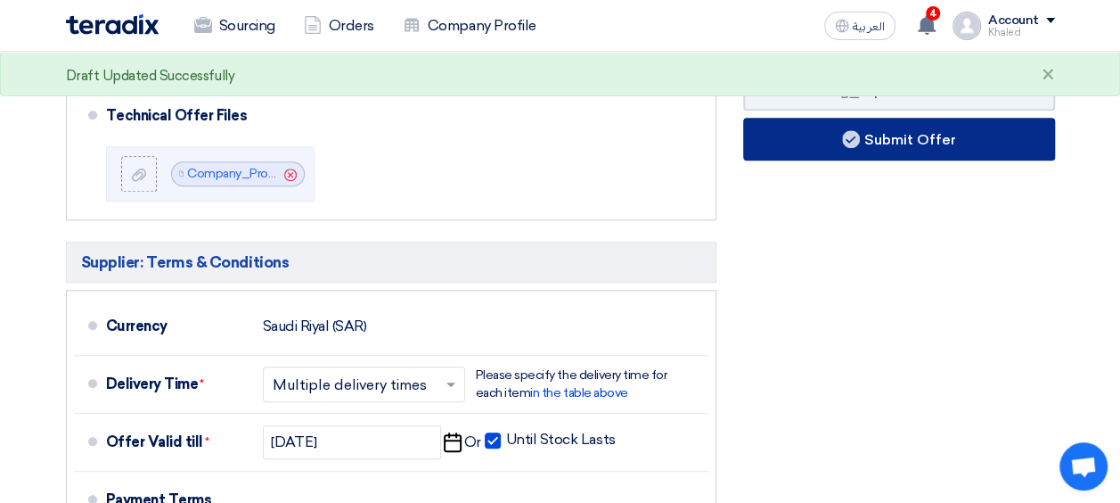
click at [829, 142] on button "Submit Offer" at bounding box center [899, 139] width 312 height 43
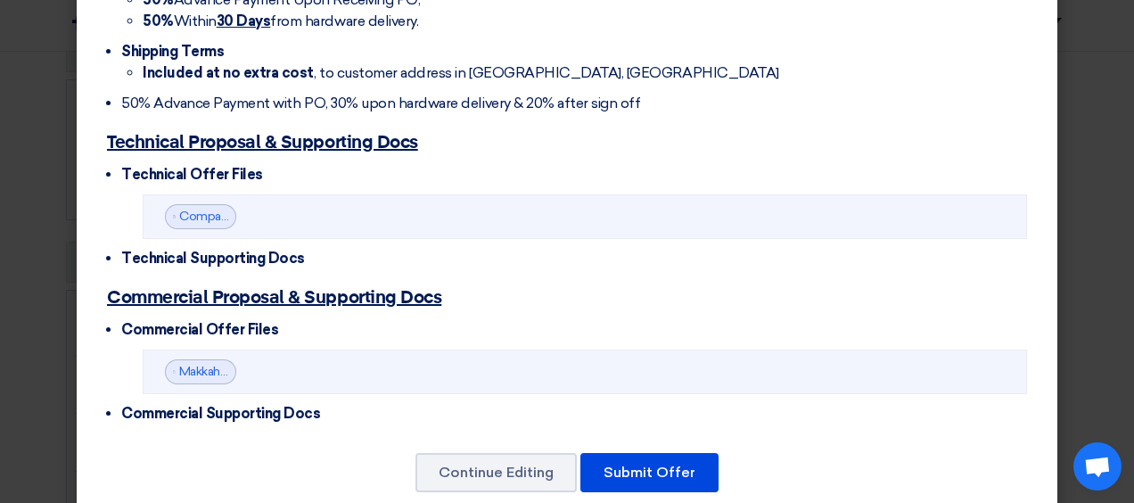
scroll to position [684, 0]
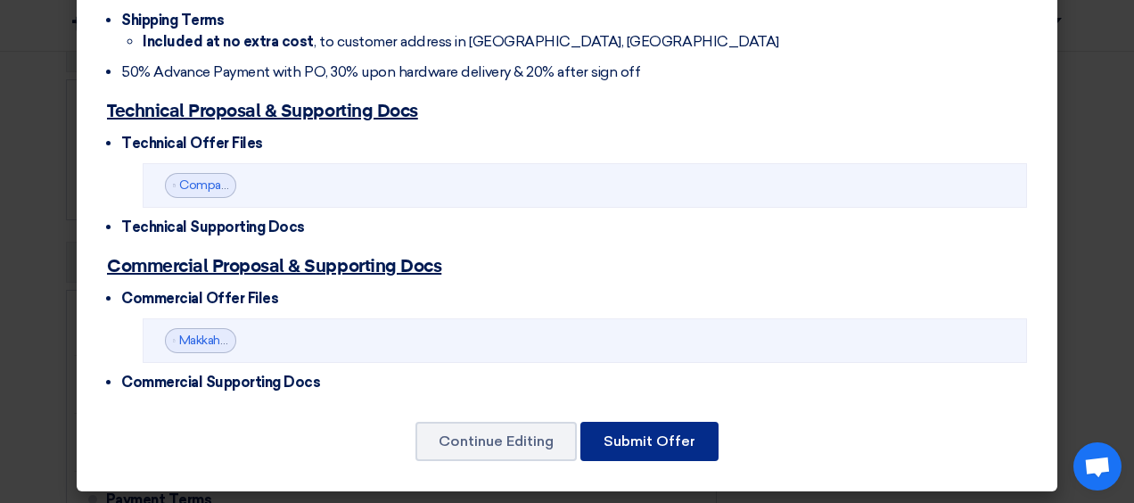
click at [661, 424] on button "Submit Offer" at bounding box center [649, 441] width 138 height 39
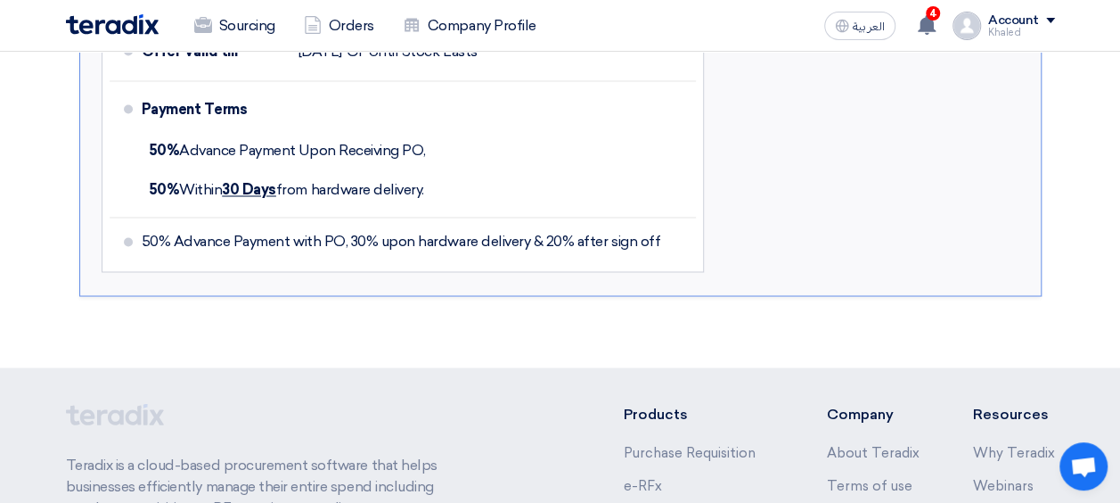
scroll to position [1737, 0]
